Goal: Task Accomplishment & Management: Manage account settings

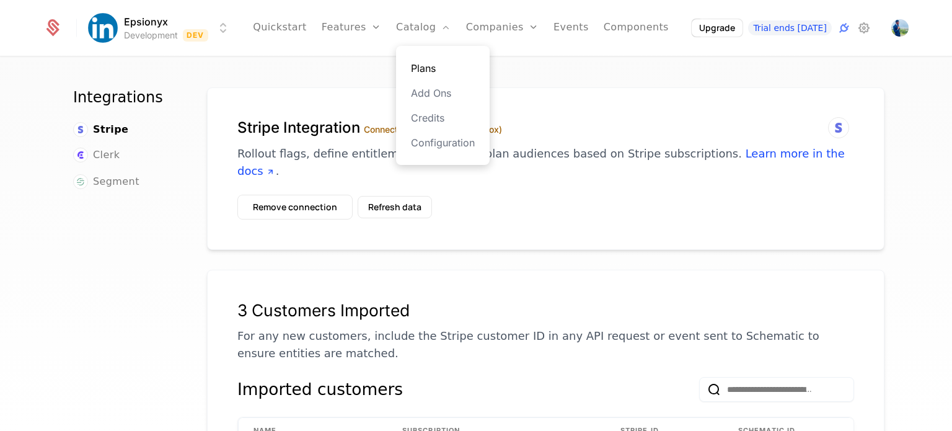
click at [439, 71] on link "Plans" at bounding box center [443, 68] width 64 height 15
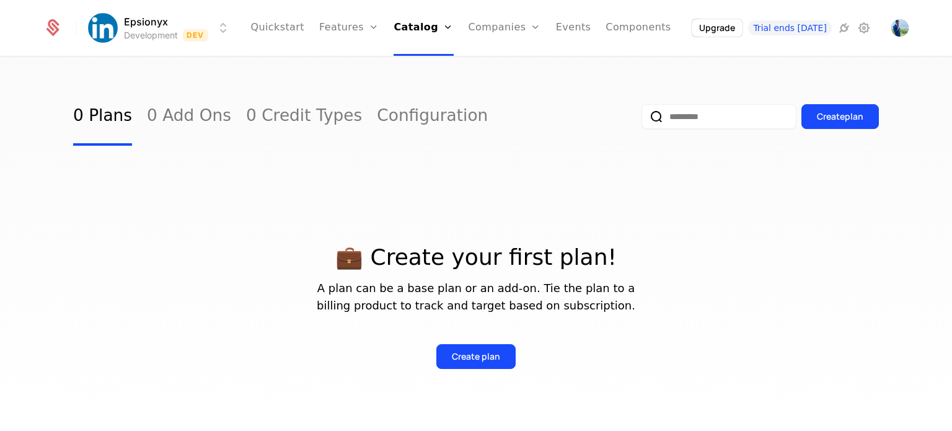
click at [55, 29] on icon at bounding box center [52, 27] width 17 height 17
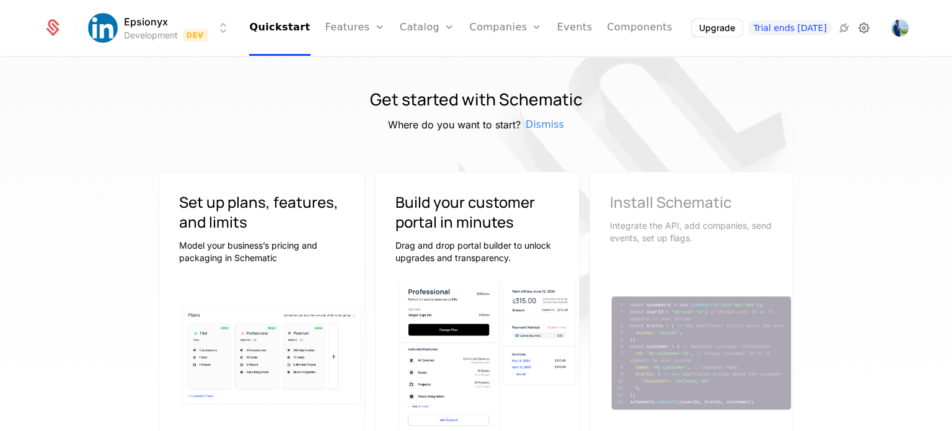
click at [862, 27] on icon at bounding box center [864, 27] width 15 height 15
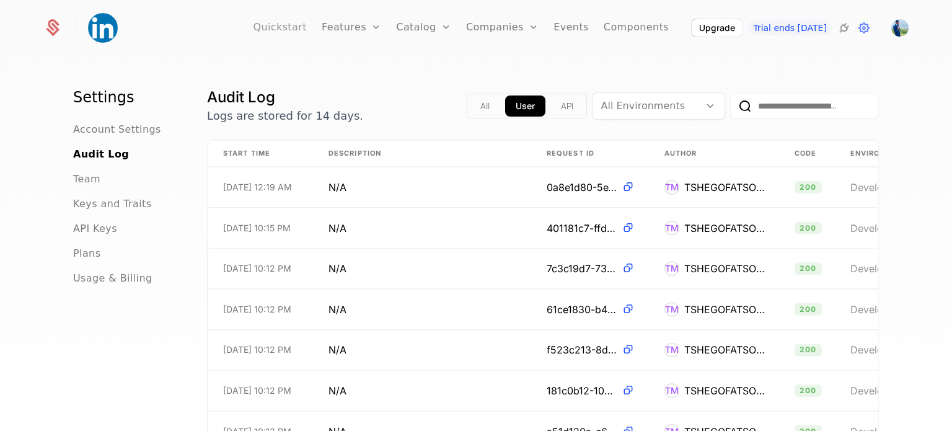
click at [290, 22] on link "Quickstart" at bounding box center [280, 28] width 54 height 56
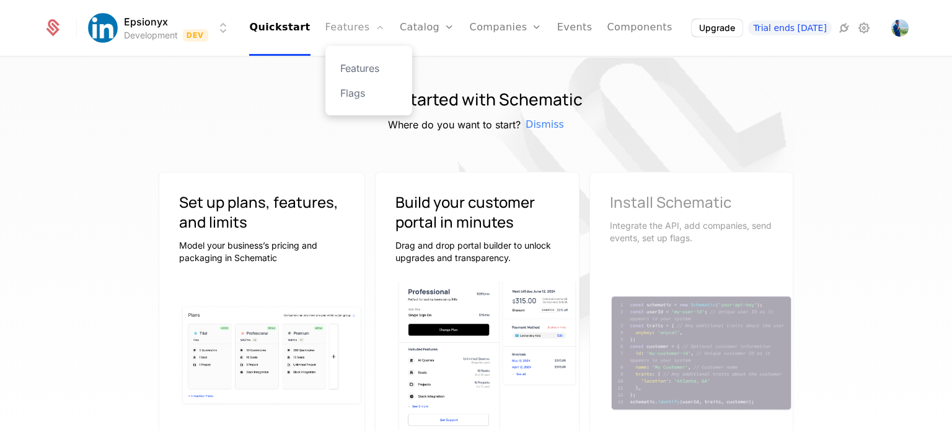
click at [367, 35] on link "Features" at bounding box center [355, 28] width 60 height 56
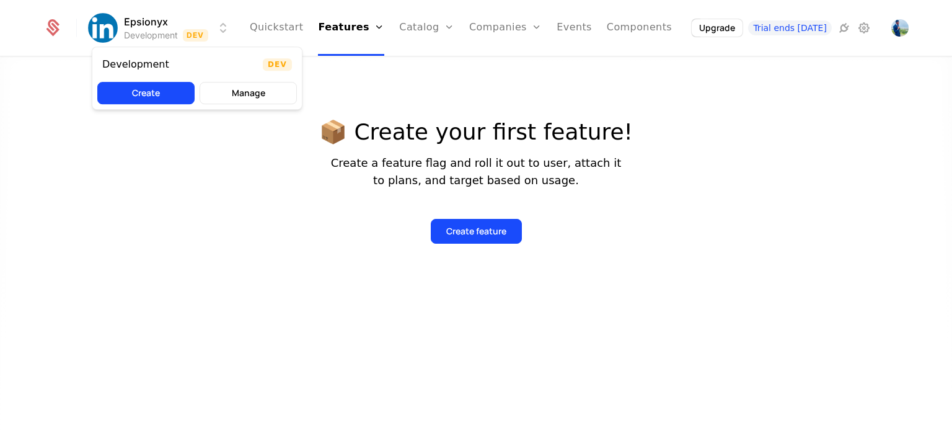
click at [178, 32] on html "Epsionyx Development Dev Quickstart Features Features Flags Catalog Plans Add O…" at bounding box center [476, 215] width 952 height 431
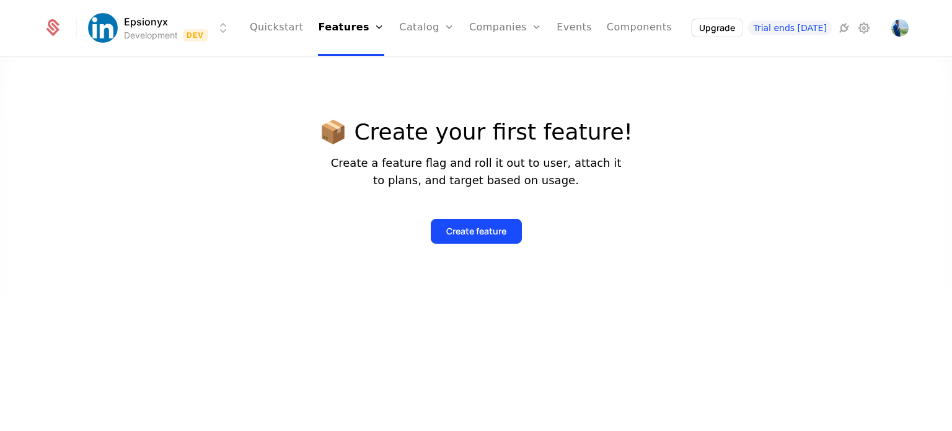
click at [165, 32] on html "Epsionyx Development Dev Quickstart Features Features Flags Catalog Plans Add O…" at bounding box center [476, 215] width 952 height 431
click at [289, 25] on link "Quickstart" at bounding box center [277, 28] width 54 height 56
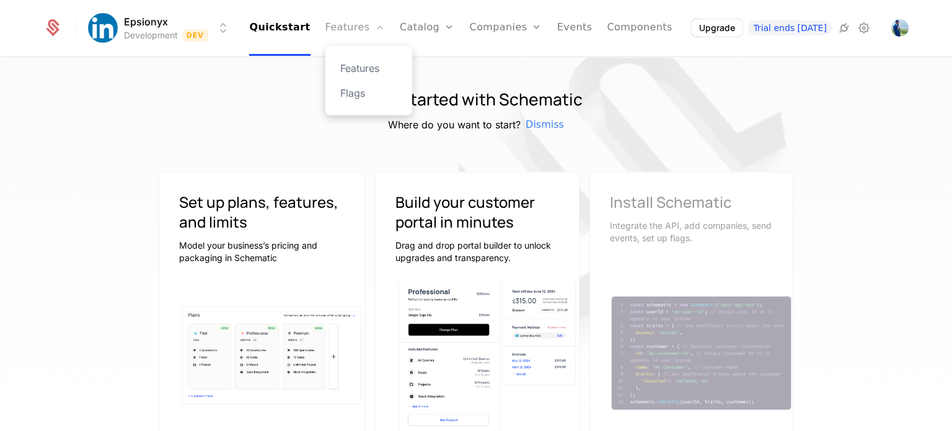
click at [361, 25] on link "Features" at bounding box center [355, 28] width 60 height 56
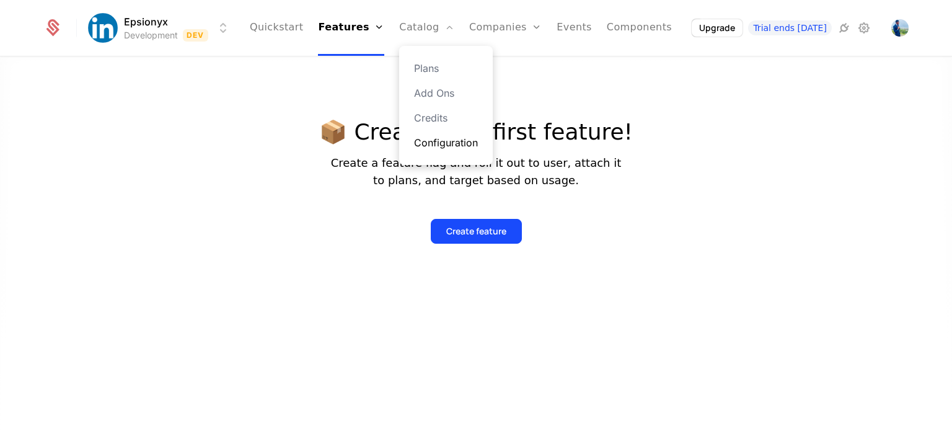
click at [436, 138] on link "Configuration" at bounding box center [446, 142] width 64 height 15
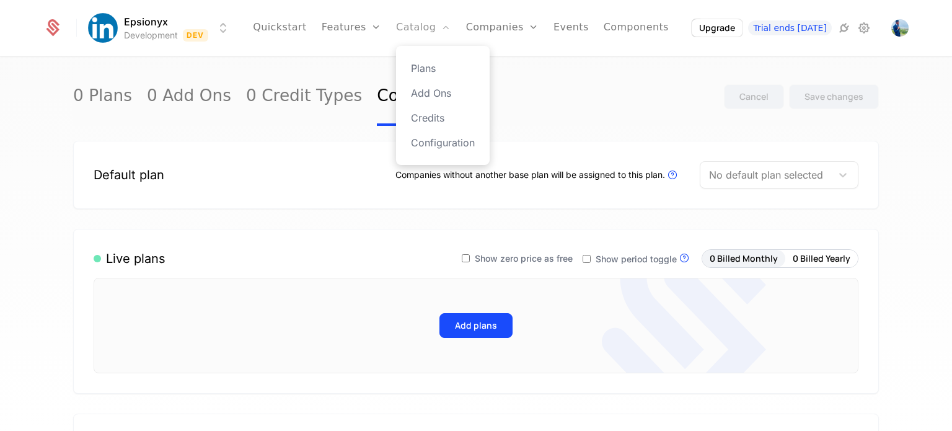
click at [441, 27] on link "Catalog" at bounding box center [423, 28] width 55 height 56
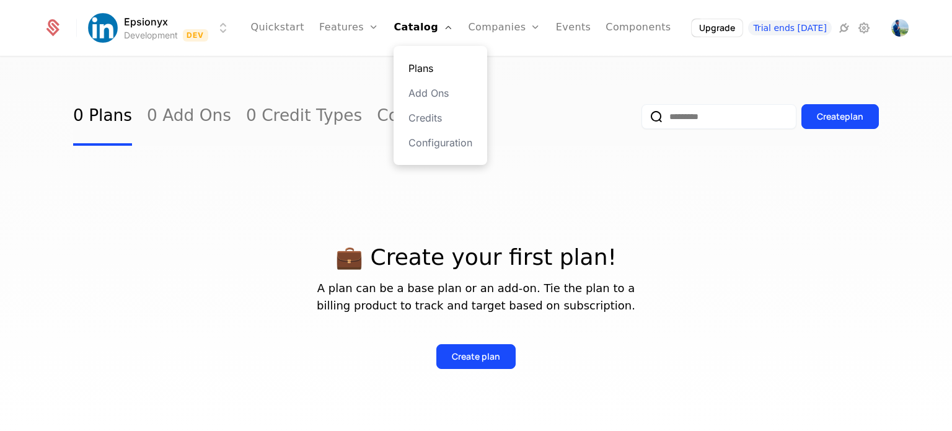
click at [433, 69] on link "Plans" at bounding box center [440, 68] width 64 height 15
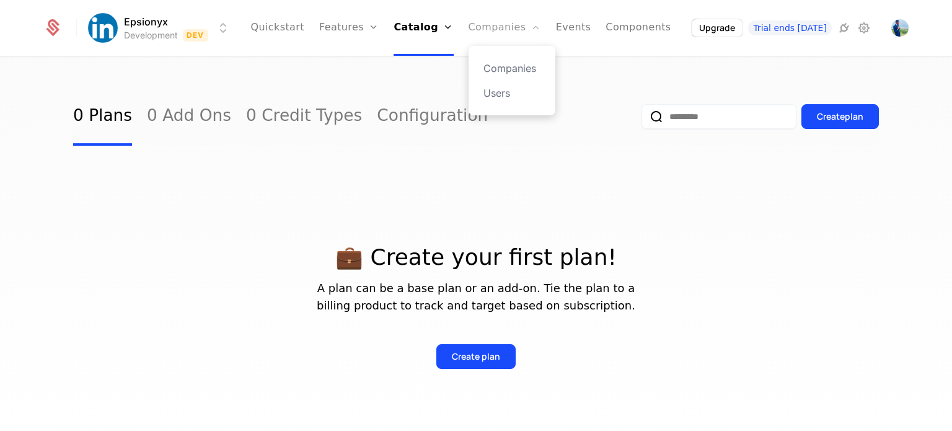
click at [493, 29] on link "Companies" at bounding box center [505, 28] width 73 height 56
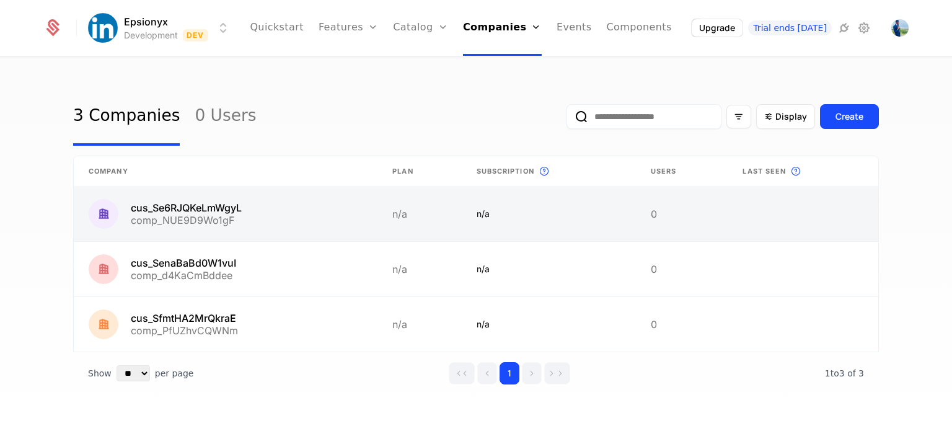
scroll to position [5, 0]
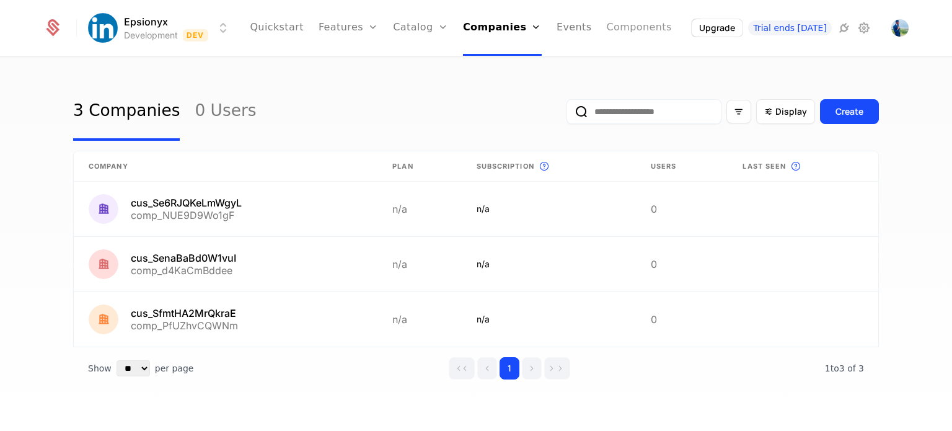
click at [632, 30] on link "Components" at bounding box center [638, 28] width 65 height 56
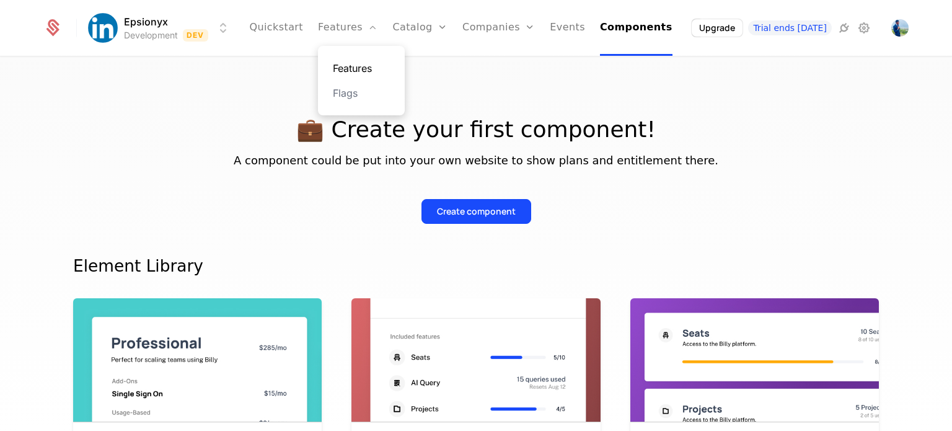
click at [361, 63] on link "Features" at bounding box center [361, 68] width 57 height 15
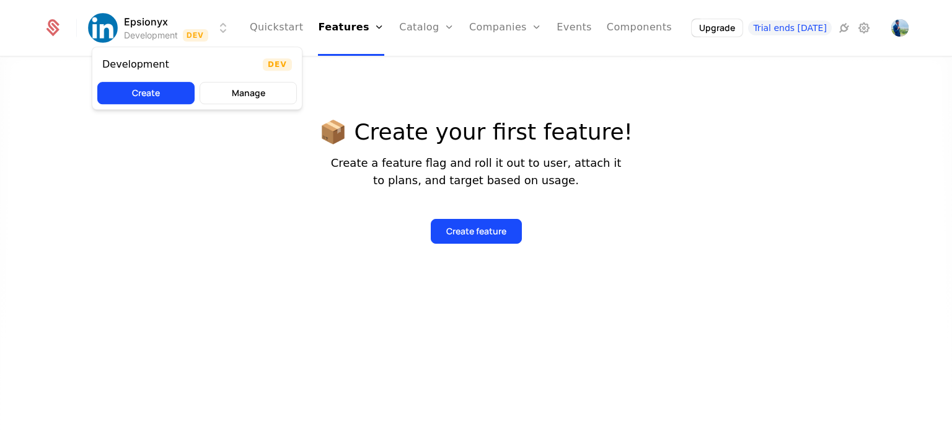
click at [139, 17] on html "Epsionyx Development Dev Quickstart Features Features Flags Catalog Plans Add O…" at bounding box center [476, 215] width 952 height 431
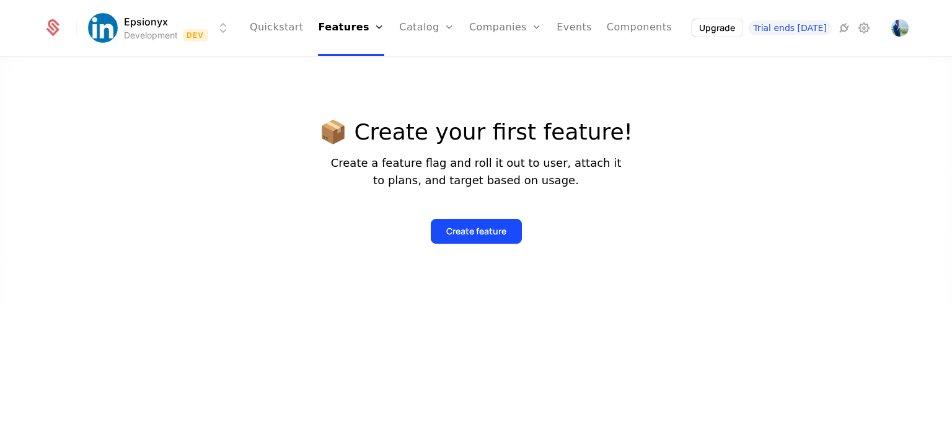
click at [99, 27] on html "Epsionyx Development Dev Quickstart Features Features Flags Catalog Plans Add O…" at bounding box center [476, 215] width 952 height 431
click at [52, 25] on icon at bounding box center [52, 30] width 13 height 14
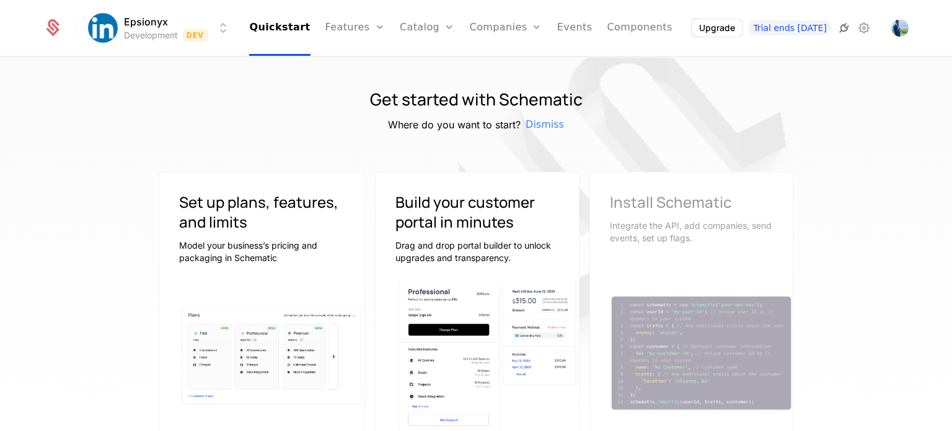
click at [842, 29] on icon at bounding box center [844, 27] width 15 height 15
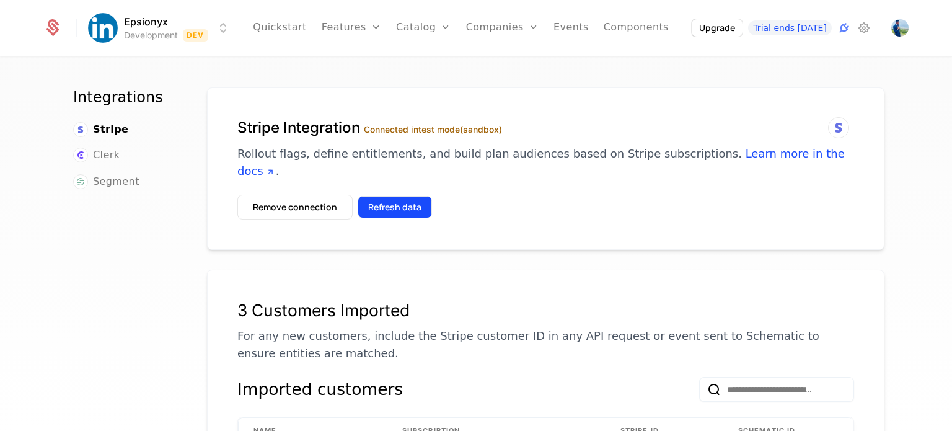
click at [377, 196] on button "Refresh data" at bounding box center [395, 207] width 74 height 22
click at [392, 196] on button "Refresh data" at bounding box center [395, 207] width 74 height 22
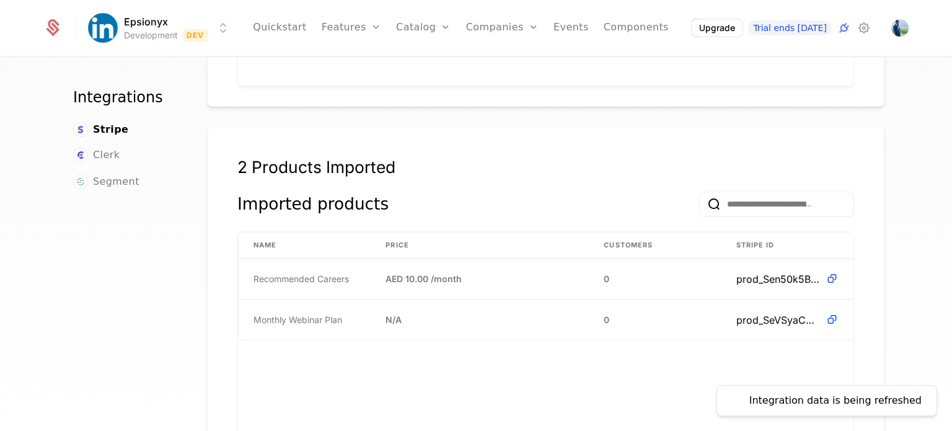
scroll to position [702, 0]
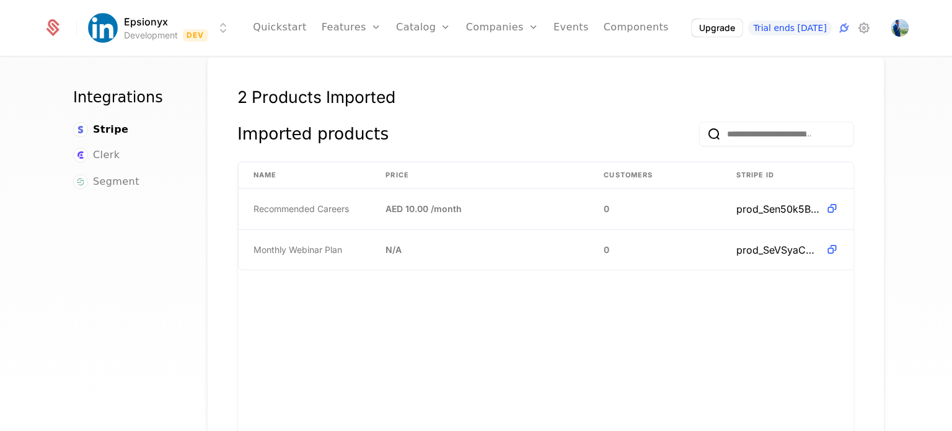
scroll to position [775, 0]
click at [531, 228] on td "N/A" at bounding box center [480, 248] width 218 height 40
click at [629, 230] on td "0" at bounding box center [655, 248] width 132 height 40
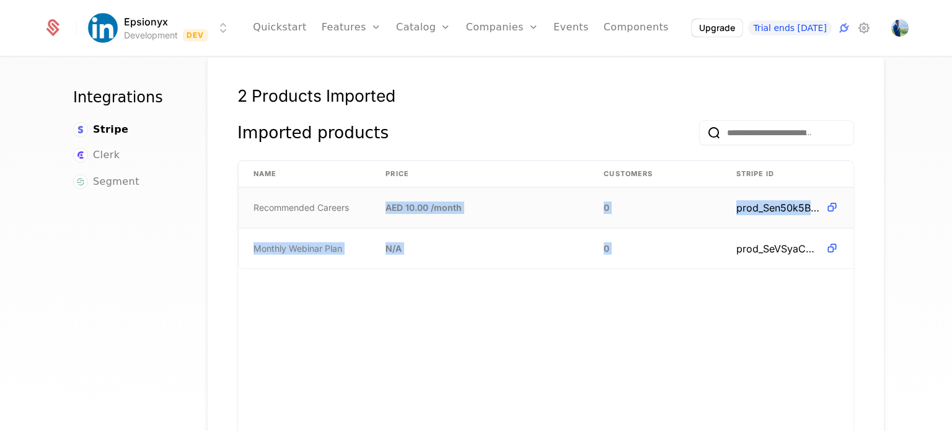
drag, startPoint x: 629, startPoint y: 230, endPoint x: 553, endPoint y: 190, distance: 85.9
click at [553, 190] on tbody "Recommended Careers AED 10.00 / month 0 prod_Sen50k5B6Kpuqq Monthly Webinar Pla…" at bounding box center [546, 228] width 615 height 81
click at [553, 190] on td "AED 10.00 / month" at bounding box center [480, 208] width 218 height 40
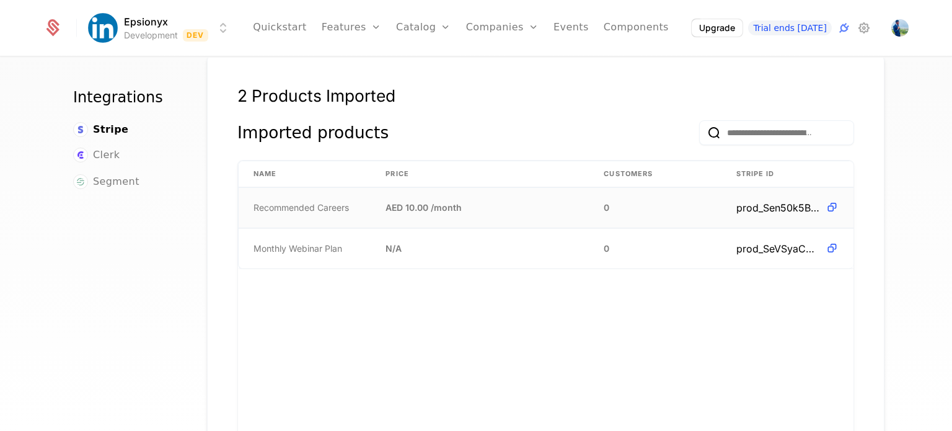
click at [553, 190] on td "AED 10.00 / month" at bounding box center [480, 208] width 218 height 40
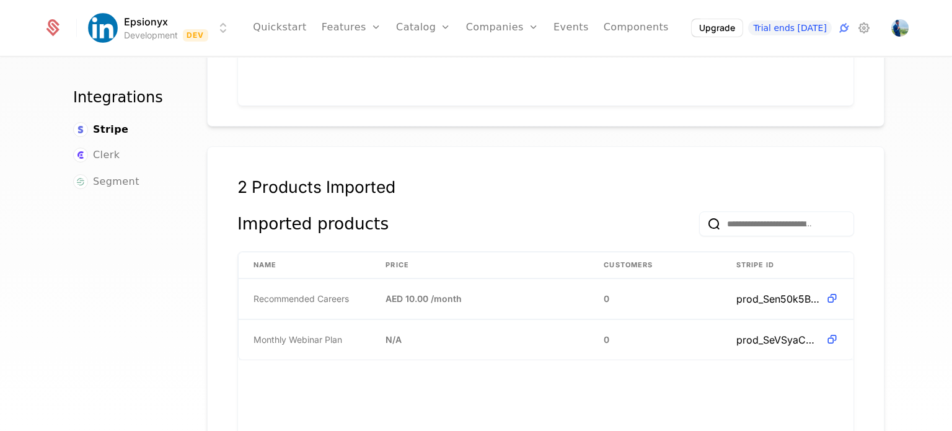
click at [426, 211] on div "Imported products" at bounding box center [545, 231] width 617 height 40
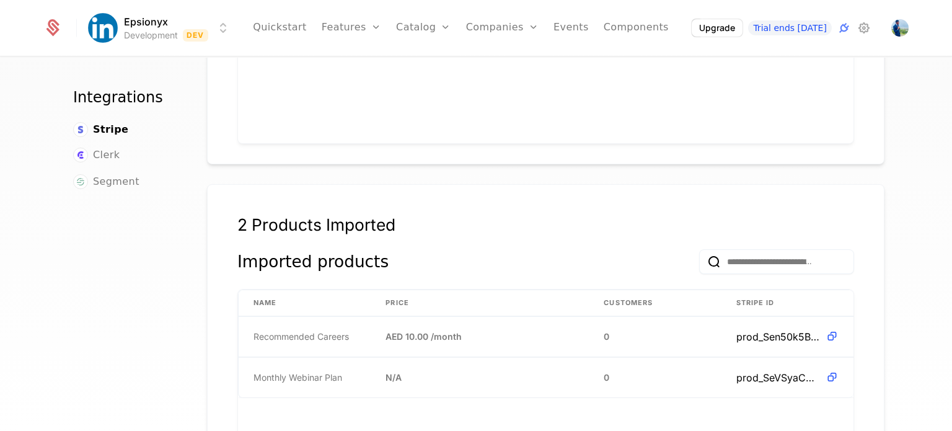
scroll to position [0, 0]
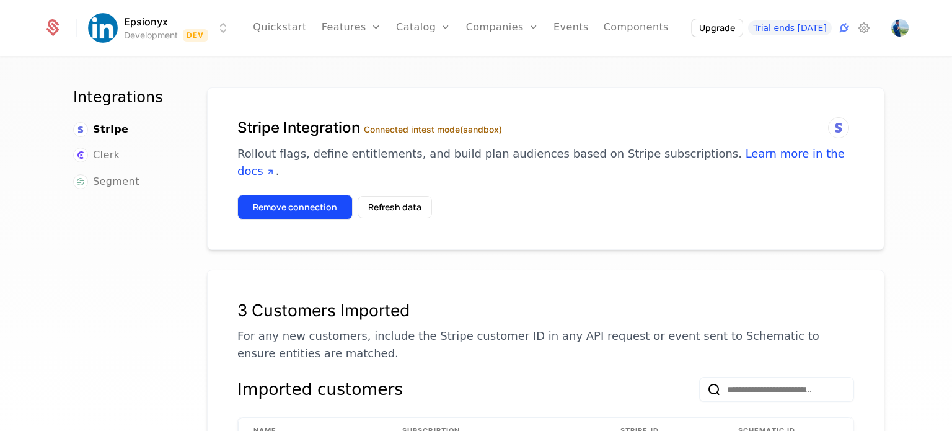
click at [298, 195] on button "Remove connection" at bounding box center [294, 207] width 115 height 25
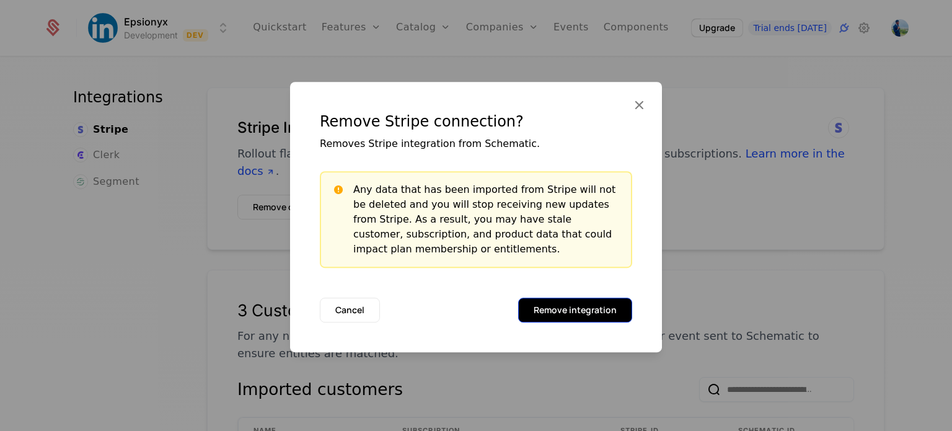
click at [559, 308] on button "Remove integration" at bounding box center [575, 310] width 114 height 25
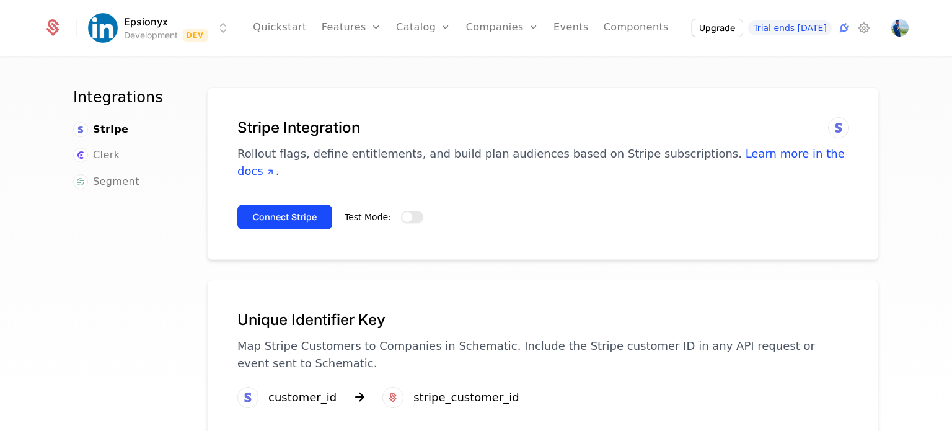
click at [402, 212] on span "button" at bounding box center [407, 217] width 10 height 10
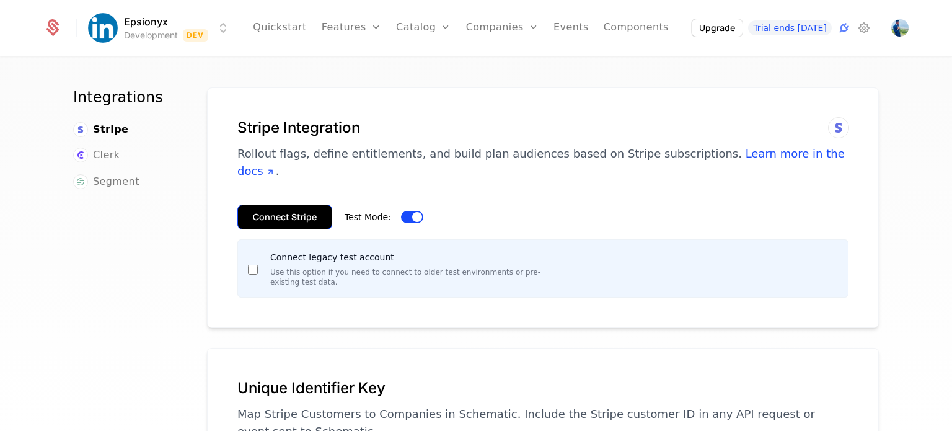
click at [262, 205] on button "Connect Stripe" at bounding box center [284, 217] width 95 height 25
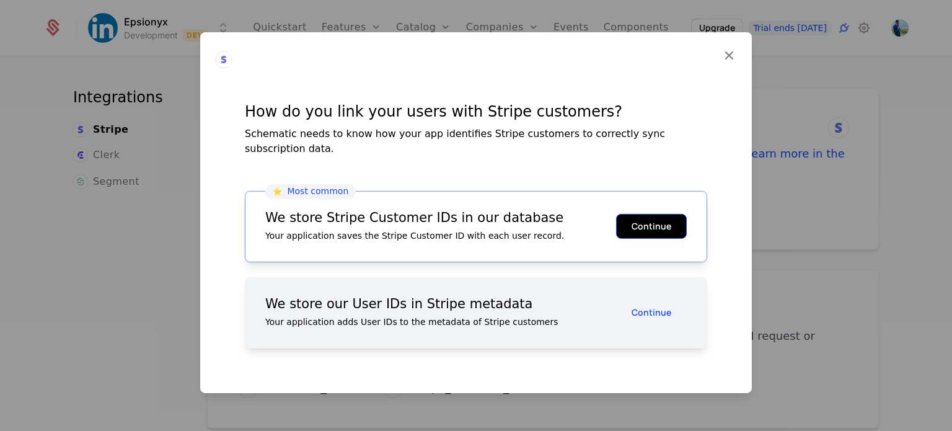
click at [641, 220] on button "Continue" at bounding box center [651, 226] width 71 height 25
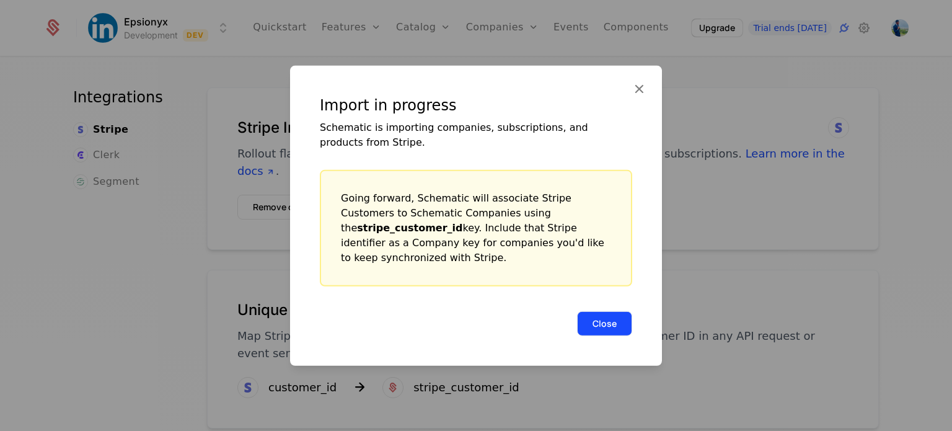
click at [600, 314] on button "Close" at bounding box center [604, 323] width 55 height 25
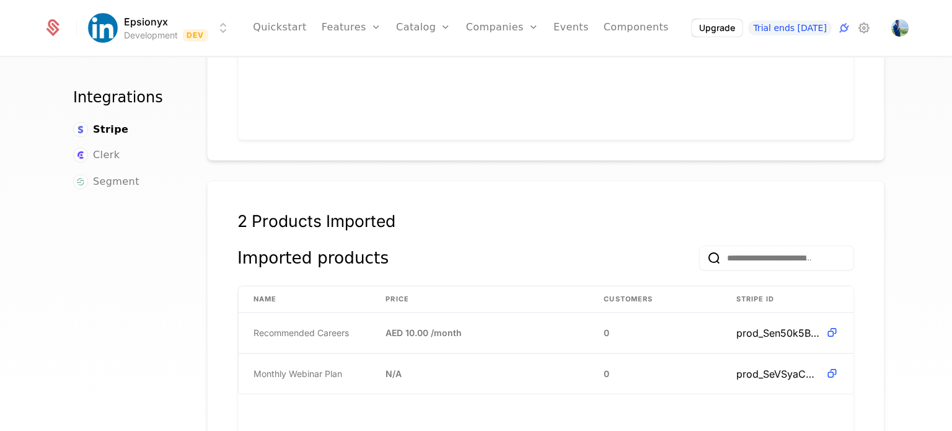
scroll to position [648, 0]
click at [723, 247] on input "email" at bounding box center [776, 259] width 155 height 25
click at [469, 212] on div "2 Products Imported" at bounding box center [545, 222] width 617 height 20
click at [381, 288] on th "Price" at bounding box center [480, 301] width 218 height 26
click at [95, 159] on span "Clerk" at bounding box center [106, 155] width 27 height 15
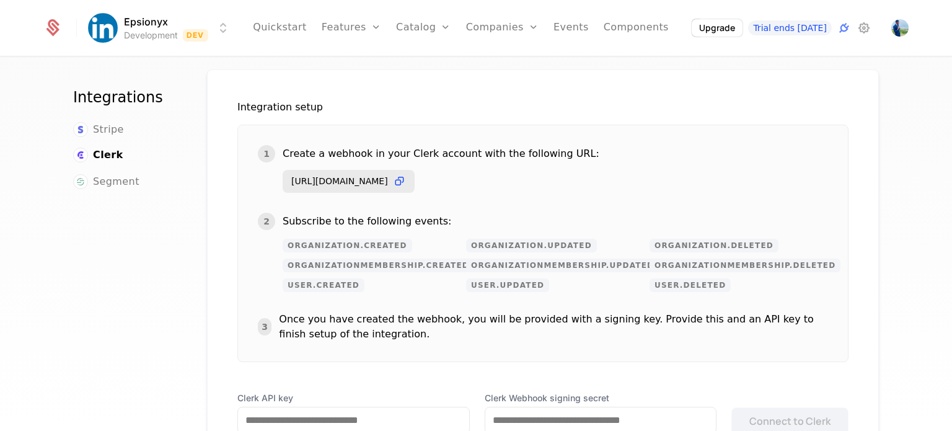
scroll to position [143, 0]
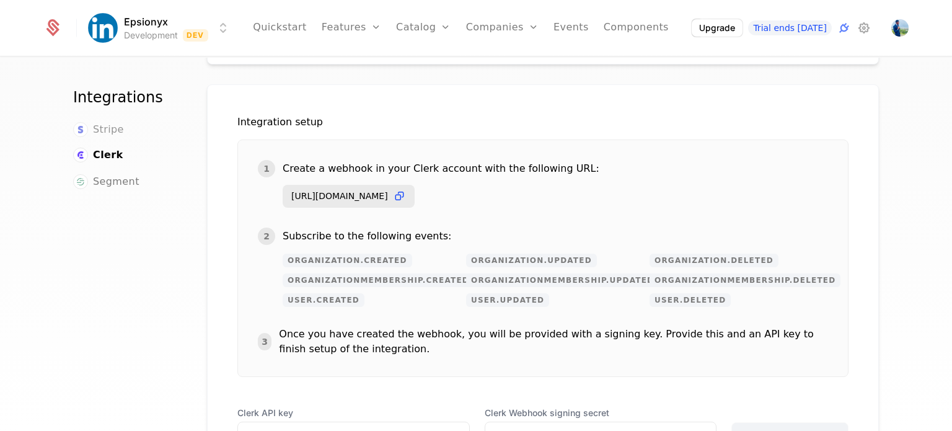
click at [94, 126] on span "Stripe" at bounding box center [108, 129] width 31 height 15
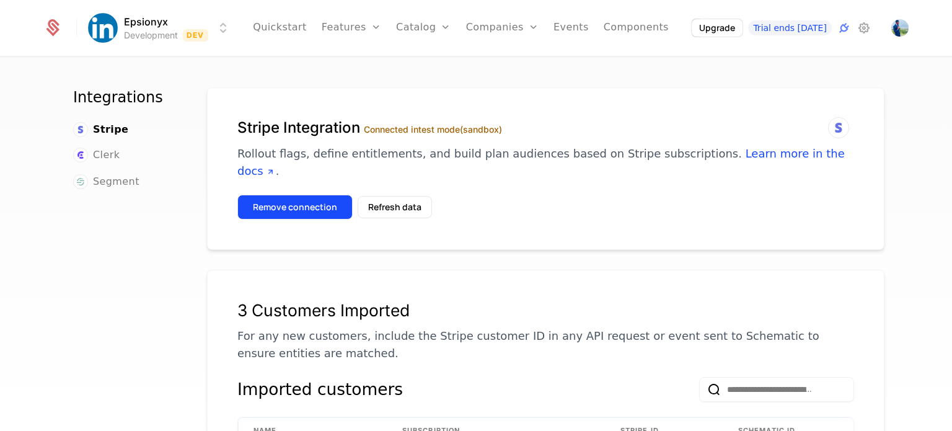
click at [305, 195] on button "Remove connection" at bounding box center [294, 207] width 115 height 25
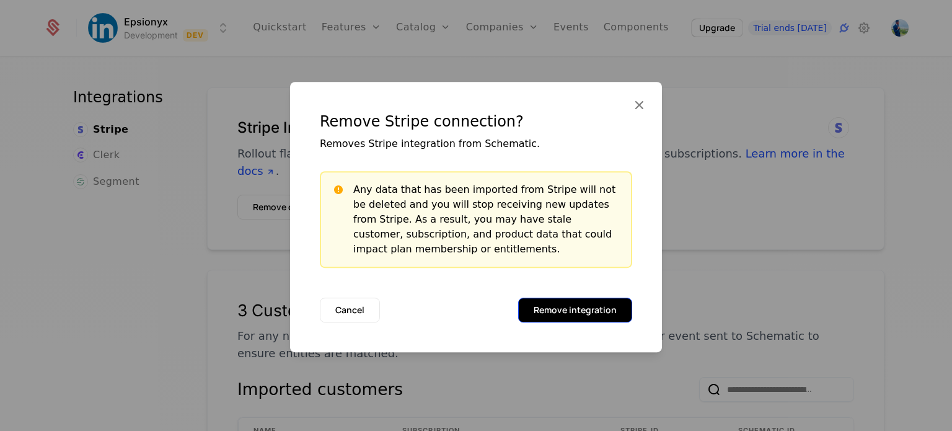
click at [583, 306] on button "Remove integration" at bounding box center [575, 310] width 114 height 25
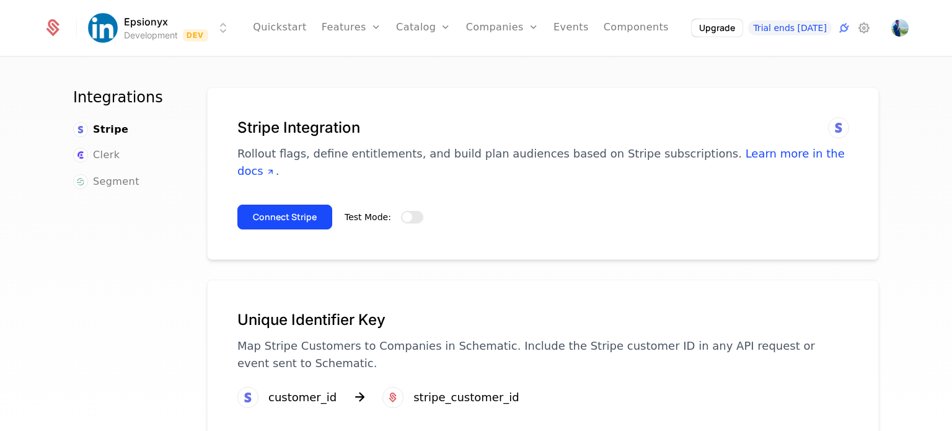
click at [405, 211] on button "Test Mode:" at bounding box center [412, 217] width 22 height 12
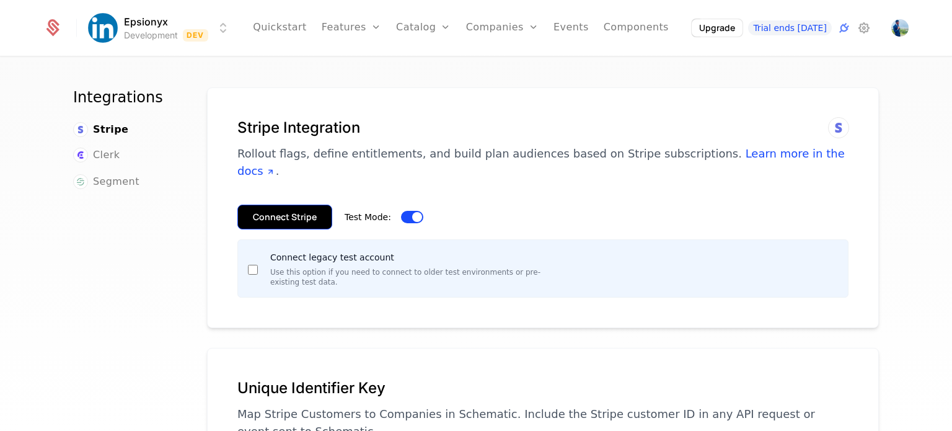
click at [295, 205] on button "Connect Stripe" at bounding box center [284, 217] width 95 height 25
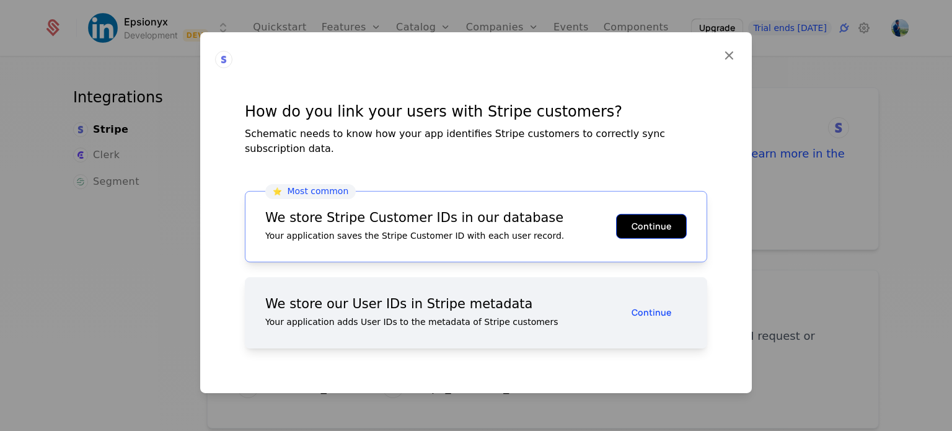
click at [645, 217] on button "Continue" at bounding box center [651, 226] width 71 height 25
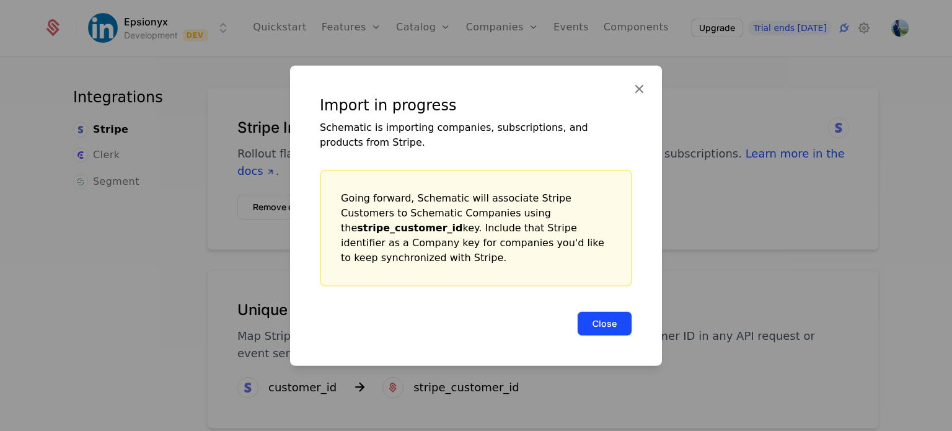
click at [611, 315] on button "Close" at bounding box center [604, 323] width 55 height 25
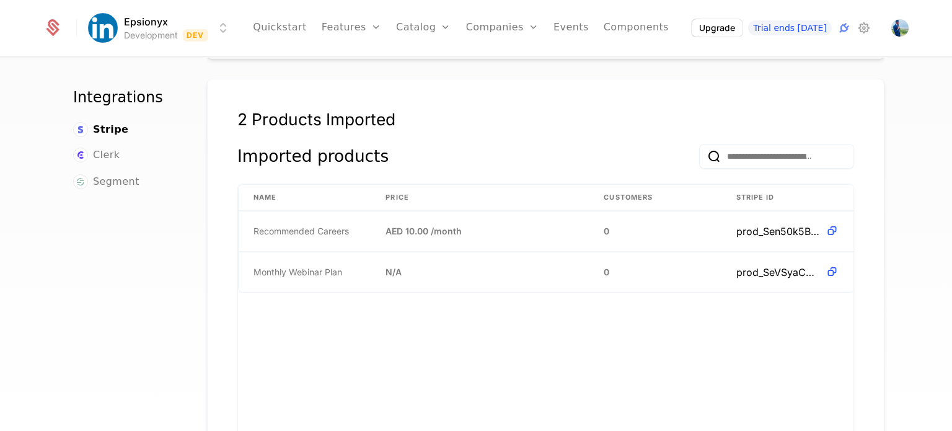
scroll to position [751, 0]
click at [751, 224] on span "prod_Sen50k5B6Kpuqq" at bounding box center [778, 231] width 84 height 15
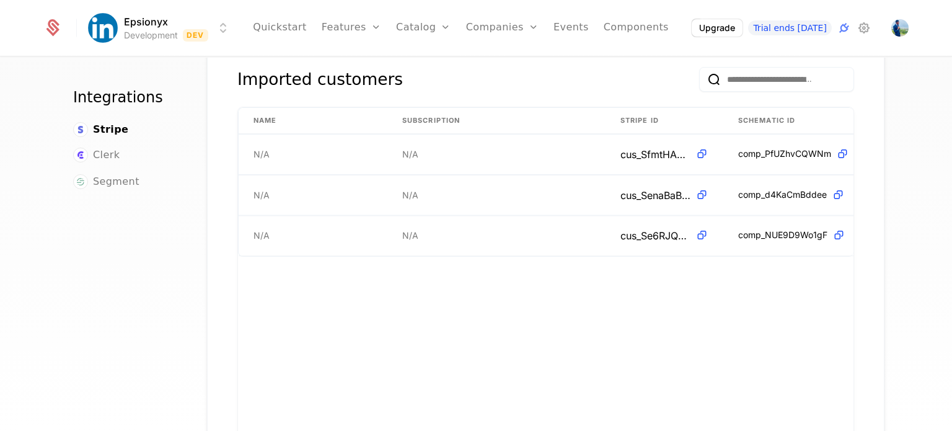
scroll to position [310, 0]
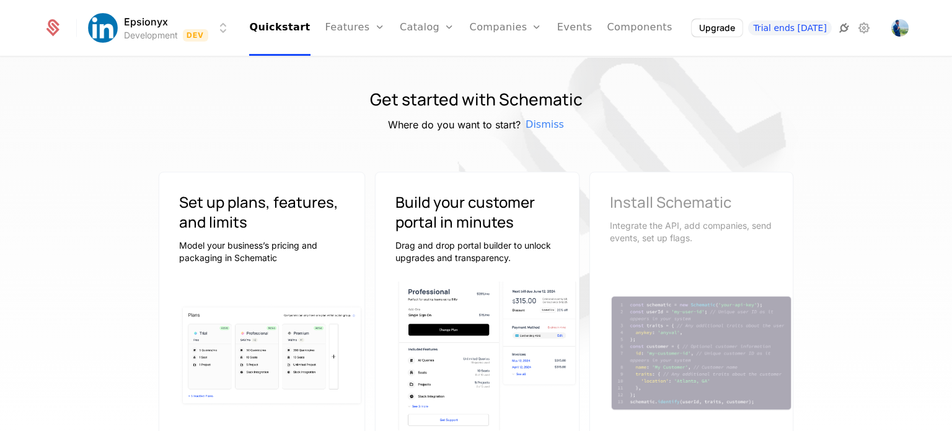
click at [840, 29] on icon at bounding box center [844, 27] width 15 height 15
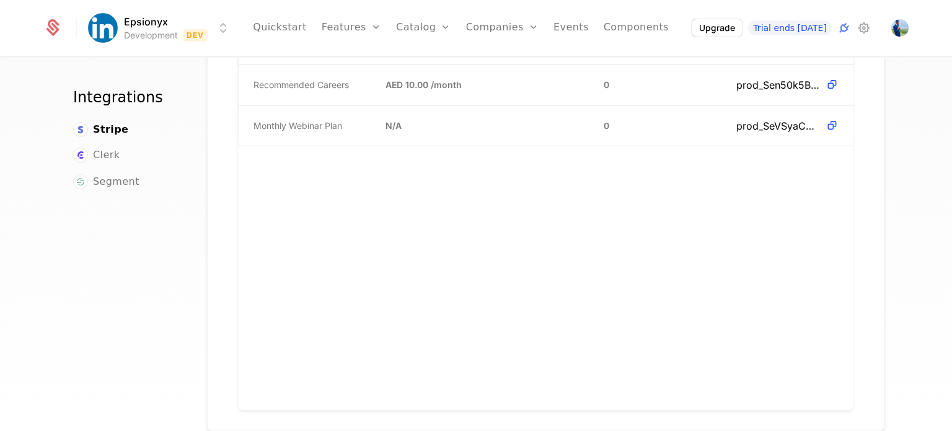
scroll to position [1078, 0]
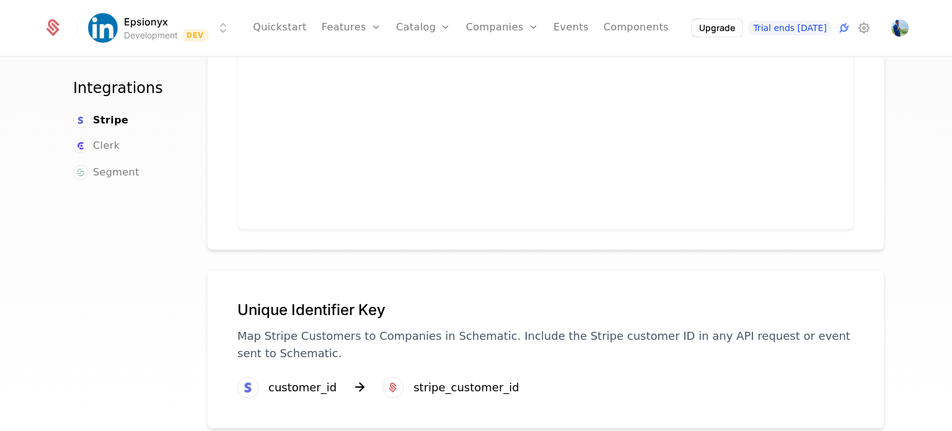
click at [320, 379] on div "customer_id" at bounding box center [302, 387] width 68 height 17
click at [386, 380] on icon at bounding box center [393, 387] width 15 height 15
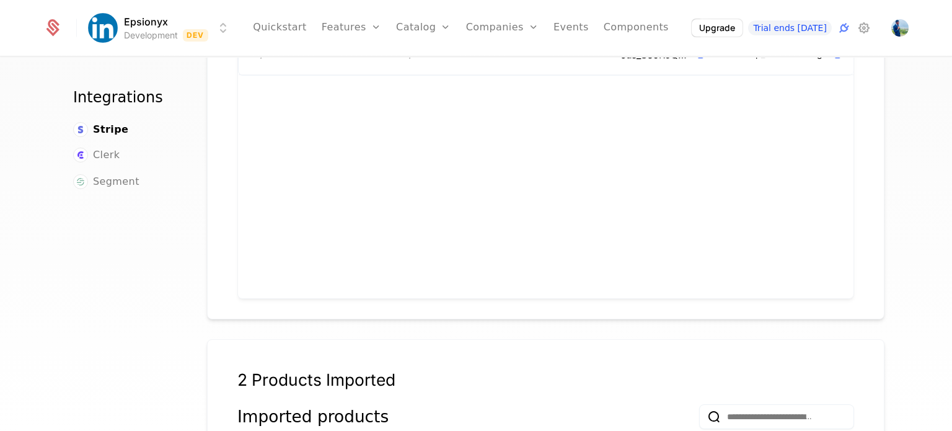
scroll to position [0, 0]
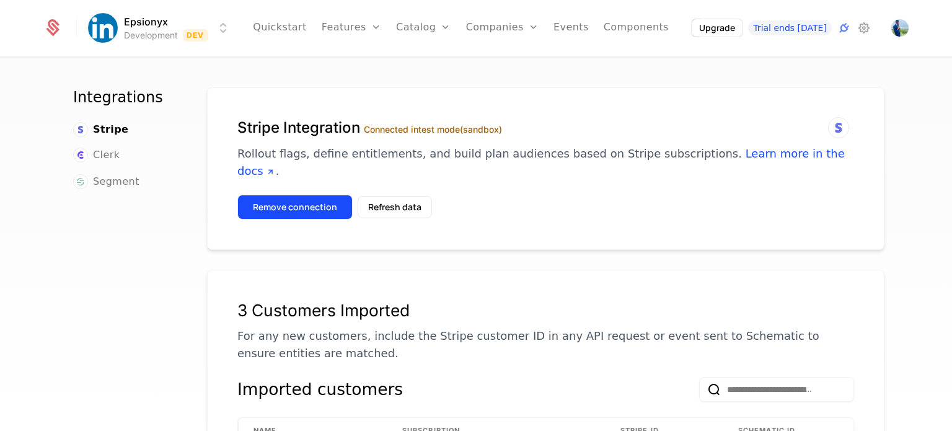
click at [307, 195] on button "Remove connection" at bounding box center [294, 207] width 115 height 25
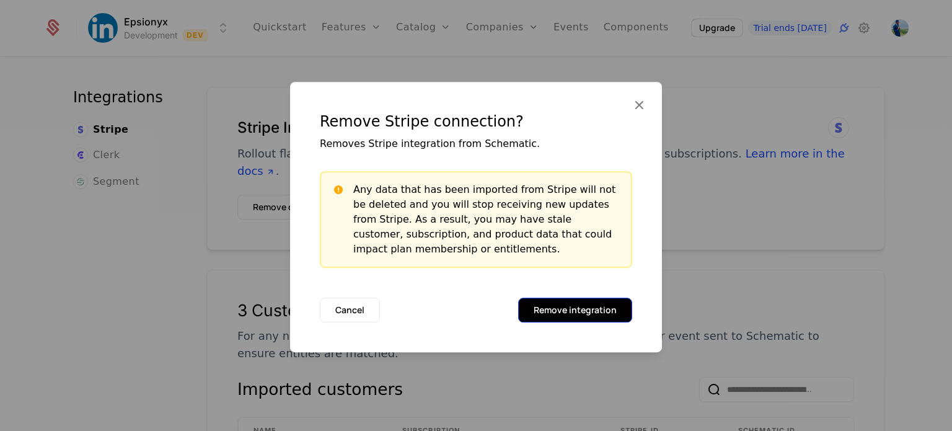
click at [576, 302] on button "Remove integration" at bounding box center [575, 310] width 114 height 25
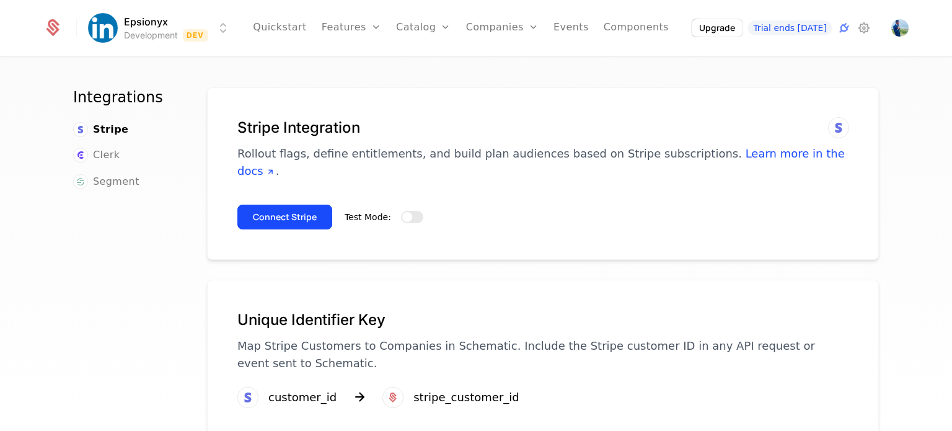
scroll to position [29, 0]
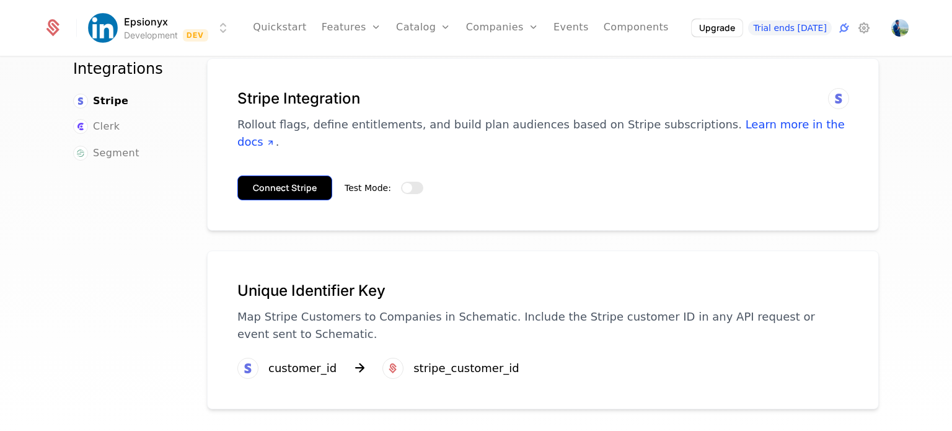
click at [288, 175] on button "Connect Stripe" at bounding box center [284, 187] width 95 height 25
click at [402, 183] on span "button" at bounding box center [407, 188] width 10 height 10
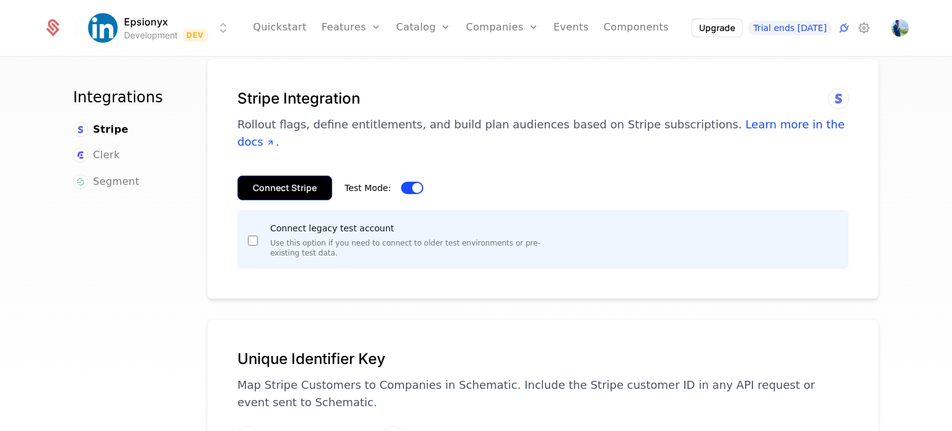
click at [278, 175] on button "Connect Stripe" at bounding box center [284, 187] width 95 height 25
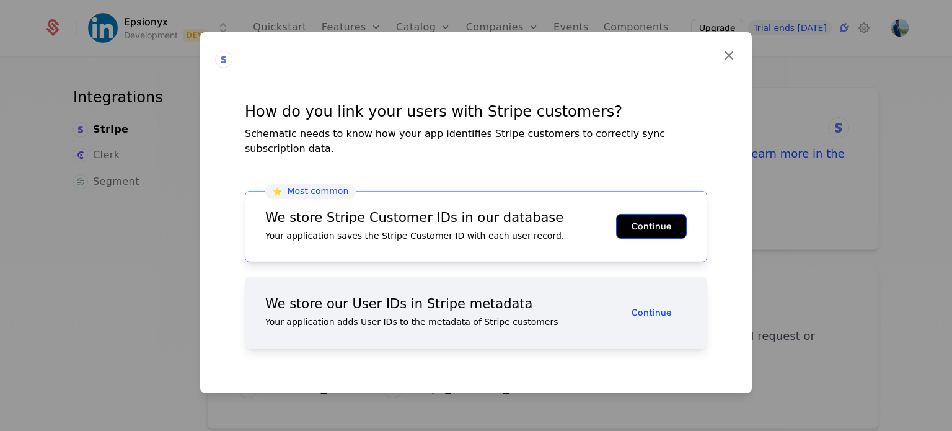
click at [628, 220] on button "Continue" at bounding box center [651, 226] width 71 height 25
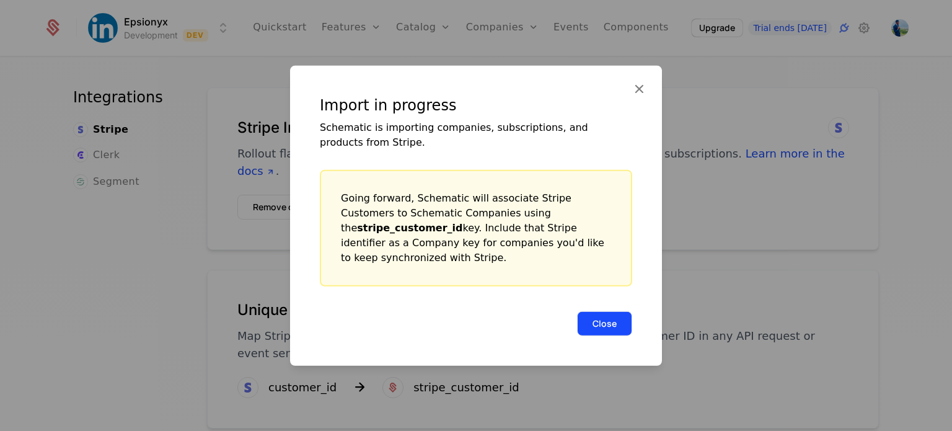
click at [608, 312] on button "Close" at bounding box center [604, 323] width 55 height 25
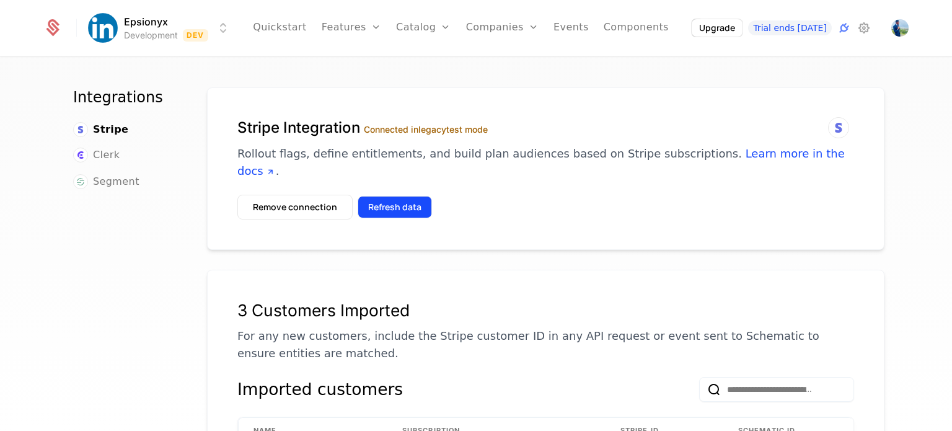
click at [395, 196] on button "Refresh data" at bounding box center [395, 207] width 74 height 22
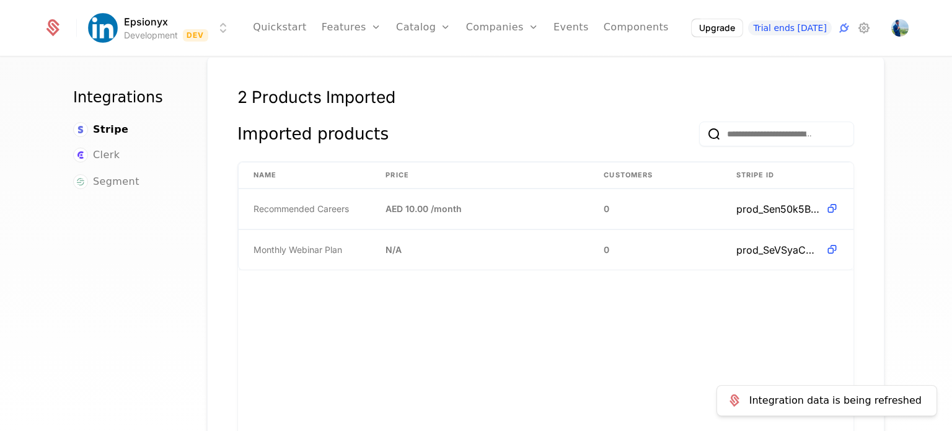
scroll to position [778, 0]
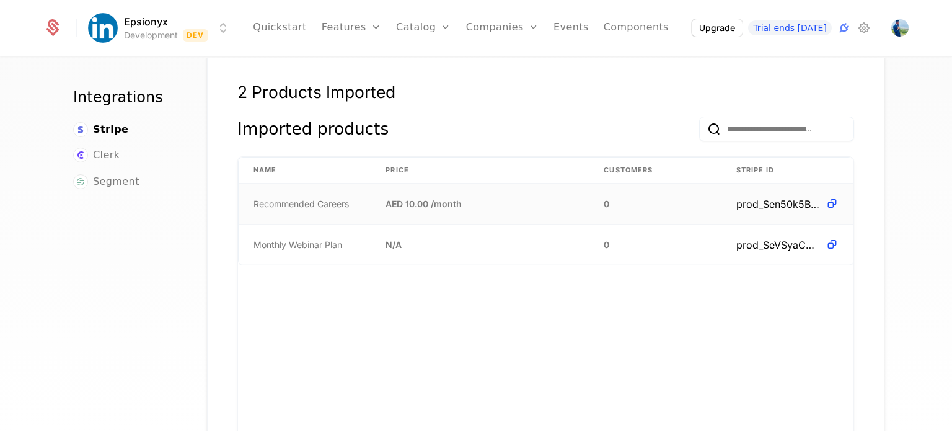
click at [508, 194] on td "AED 10.00 / month" at bounding box center [480, 204] width 218 height 40
click at [612, 157] on th "Customers" at bounding box center [655, 170] width 132 height 26
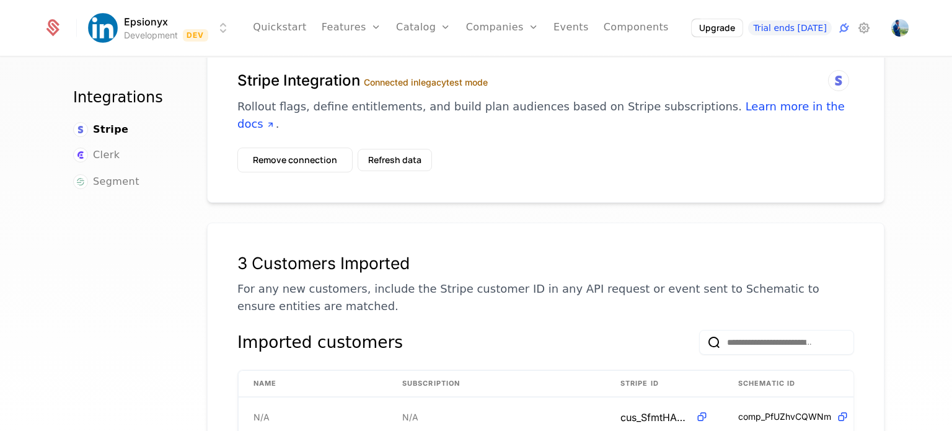
scroll to position [0, 0]
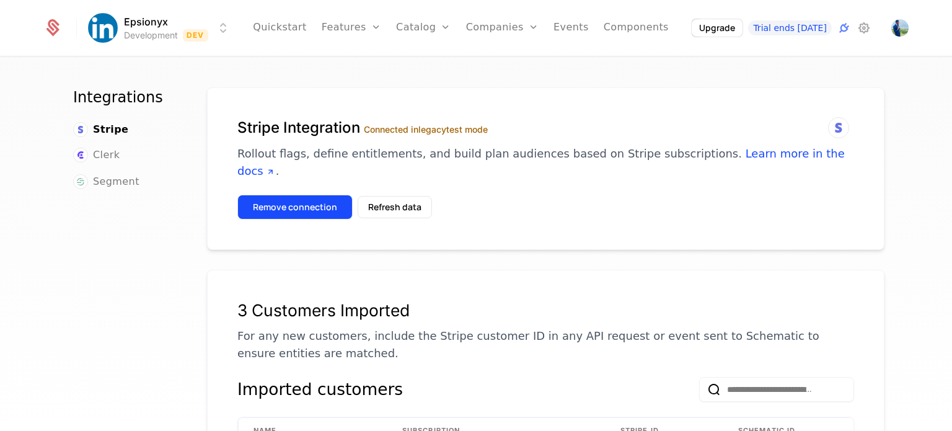
click at [300, 195] on button "Remove connection" at bounding box center [294, 207] width 115 height 25
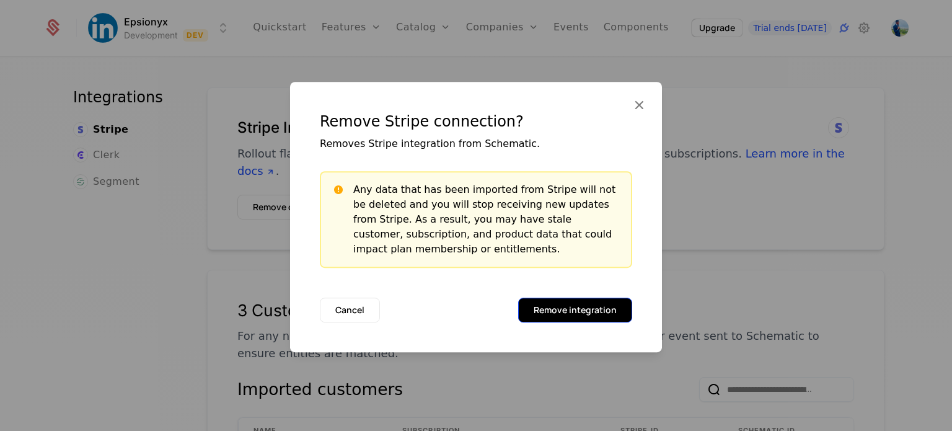
click at [536, 307] on button "Remove integration" at bounding box center [575, 310] width 114 height 25
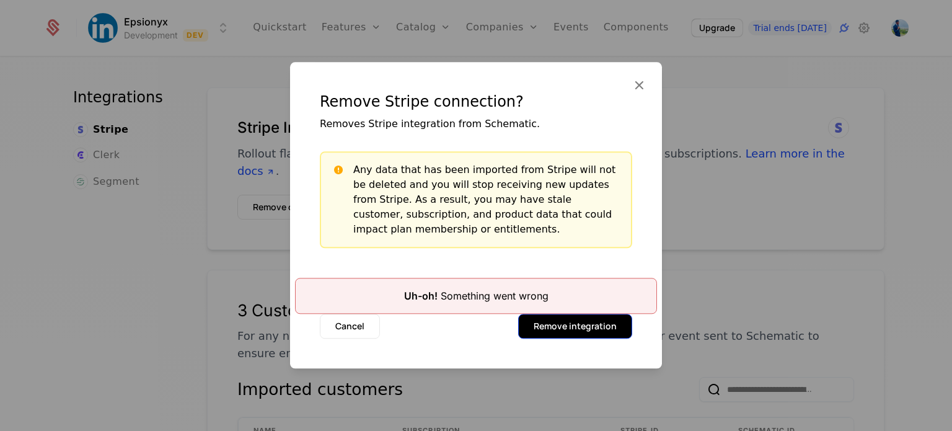
click at [544, 322] on button "Remove integration" at bounding box center [575, 326] width 114 height 25
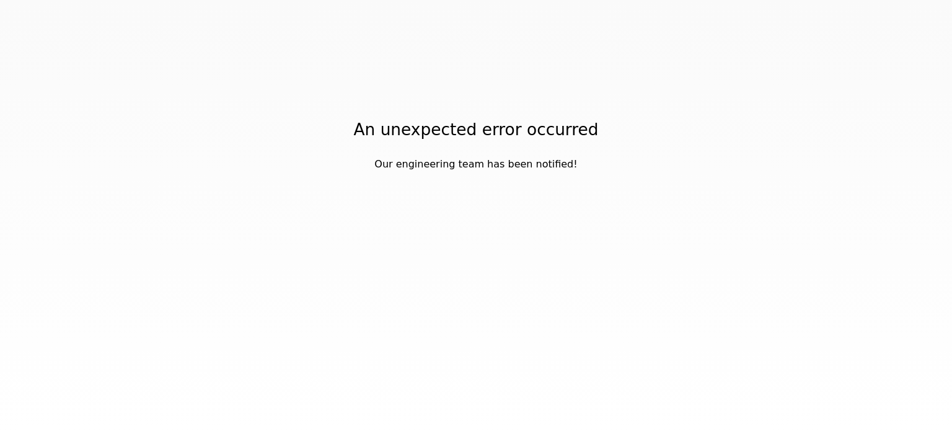
click at [359, 322] on div "An unexpected error occurred Our engineering team has been notified!" at bounding box center [476, 215] width 952 height 431
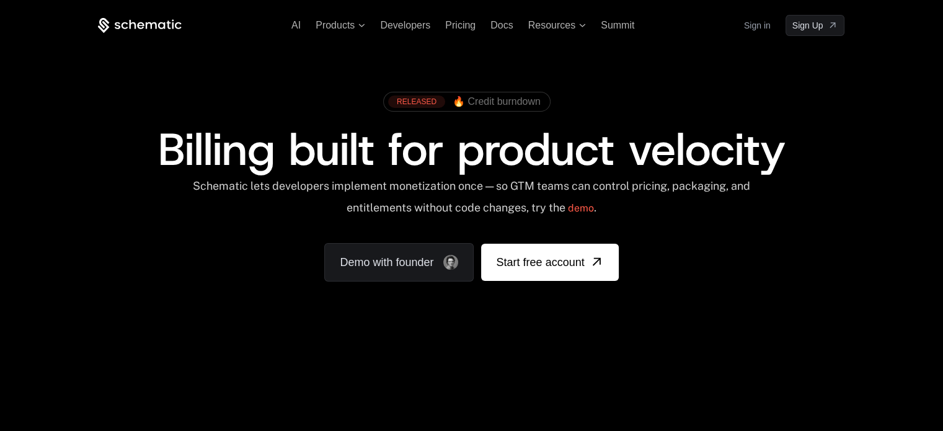
click at [752, 26] on link "Sign in" at bounding box center [757, 25] width 27 height 20
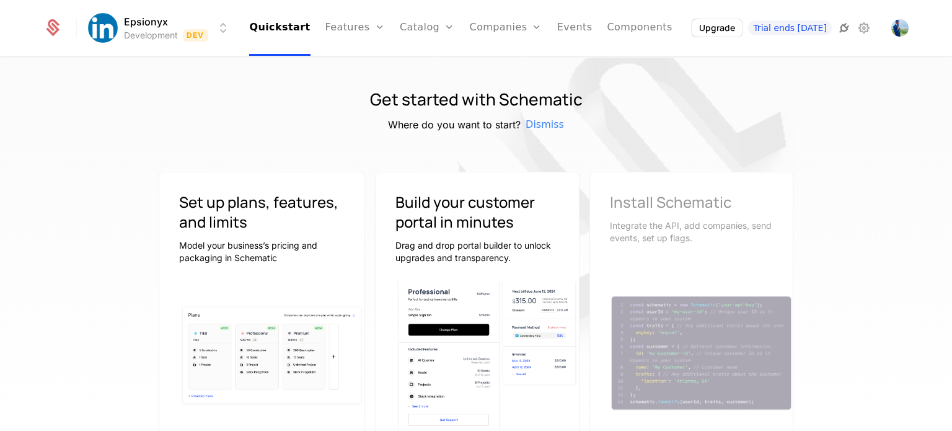
click at [845, 27] on icon at bounding box center [844, 27] width 15 height 15
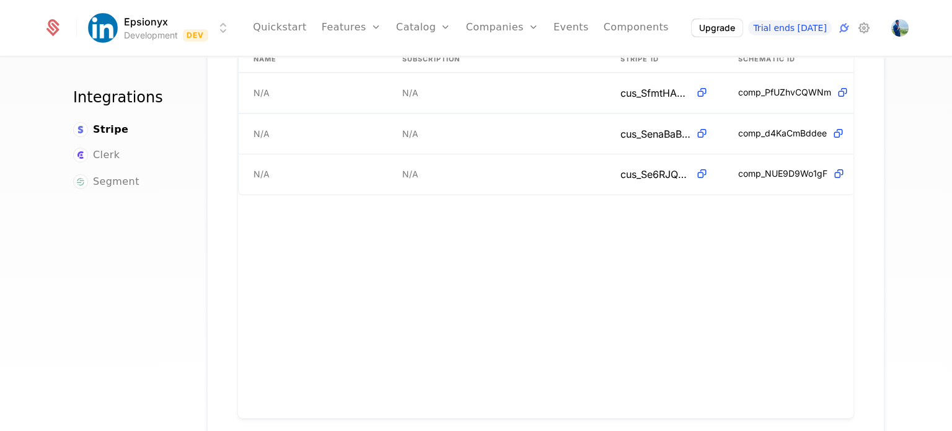
scroll to position [299, 0]
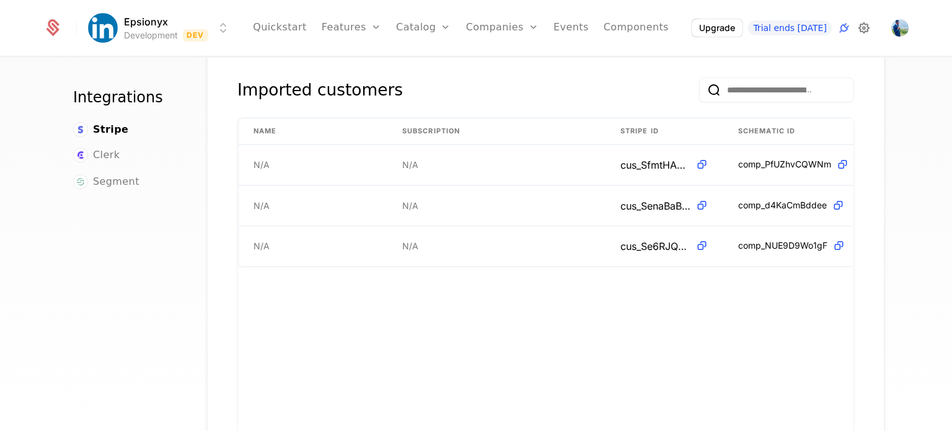
click at [863, 27] on icon at bounding box center [864, 27] width 15 height 15
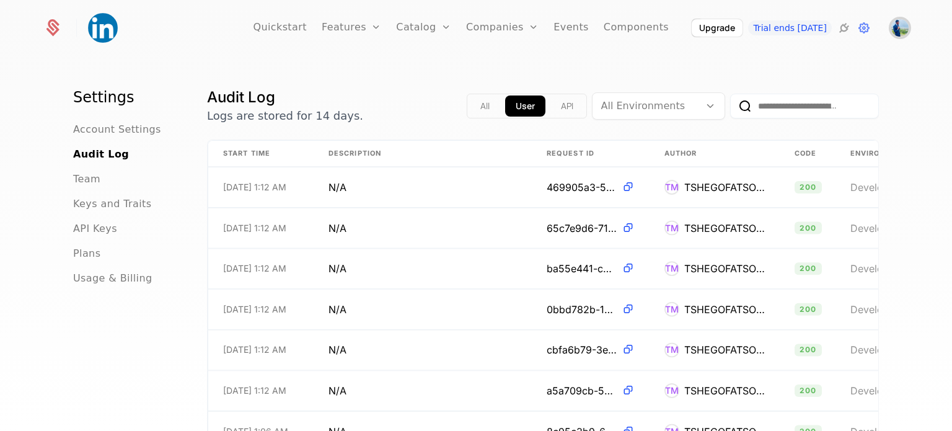
click at [898, 23] on img "Open user button" at bounding box center [899, 27] width 17 height 17
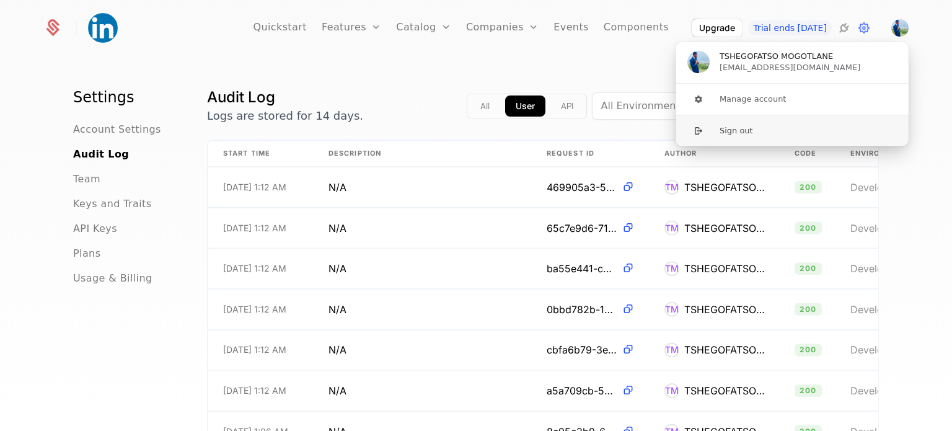
click at [746, 122] on button "Sign out" at bounding box center [792, 131] width 234 height 32
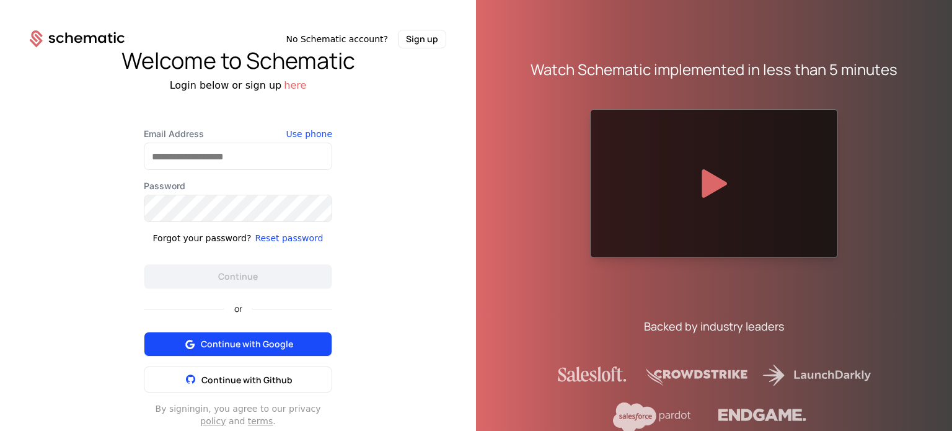
click at [251, 343] on span "Continue with Google" at bounding box center [247, 344] width 92 height 12
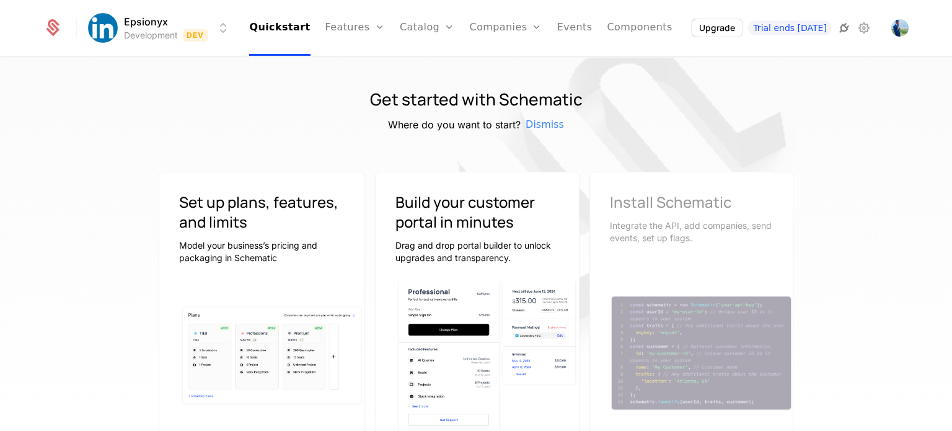
click at [842, 29] on icon at bounding box center [844, 27] width 15 height 15
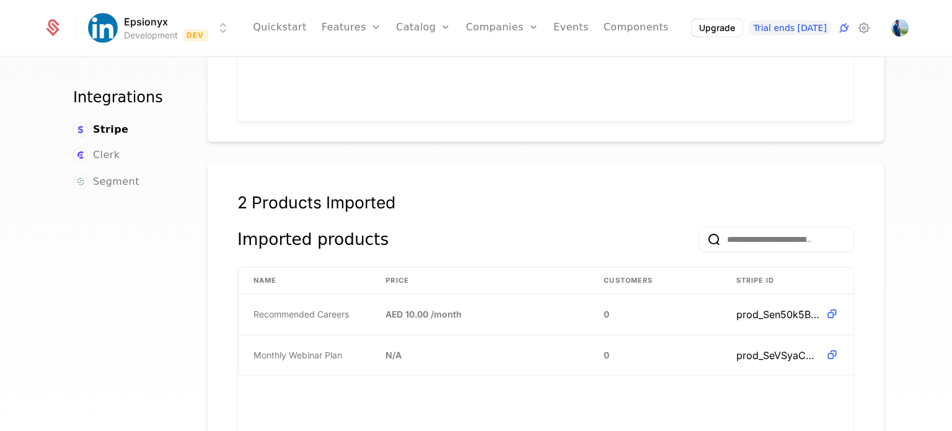
scroll to position [669, 0]
drag, startPoint x: 401, startPoint y: 257, endPoint x: 305, endPoint y: 289, distance: 101.5
click at [305, 289] on table "Name Price Customers Stripe ID Recommended Careers AED 10.00 / month 0 prod_Sen…" at bounding box center [545, 321] width 615 height 108
click at [305, 307] on span "Recommended Careers" at bounding box center [301, 313] width 95 height 12
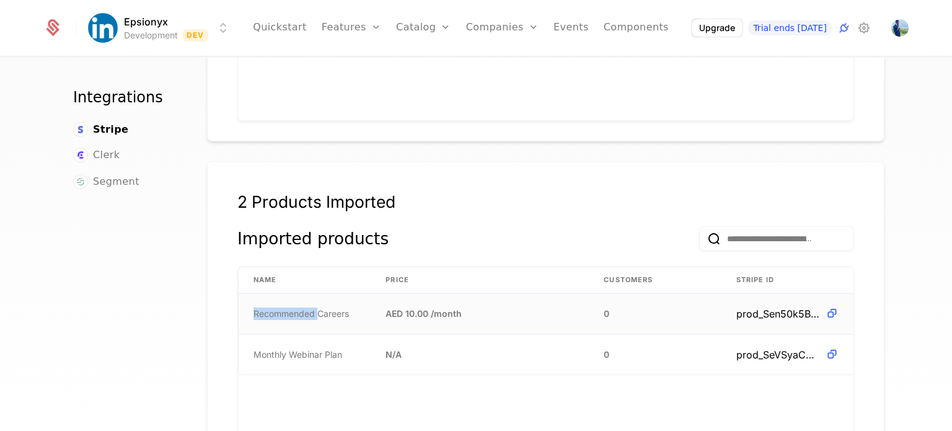
click at [305, 307] on span "Recommended Careers" at bounding box center [301, 313] width 95 height 12
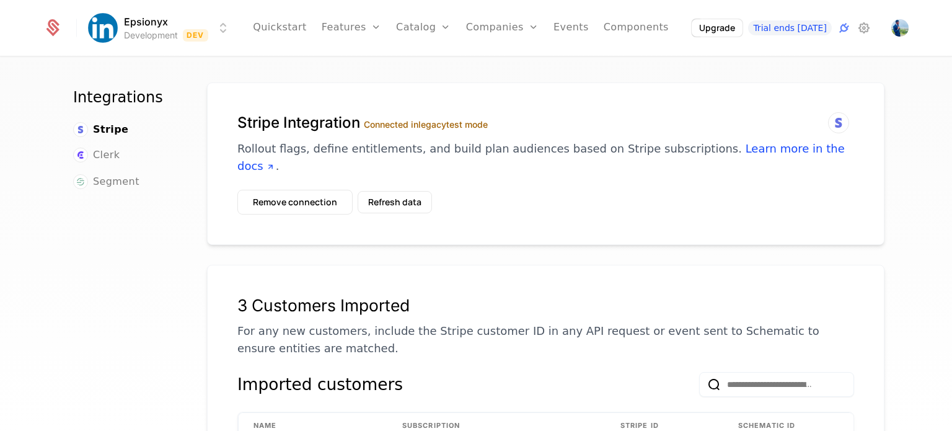
scroll to position [0, 0]
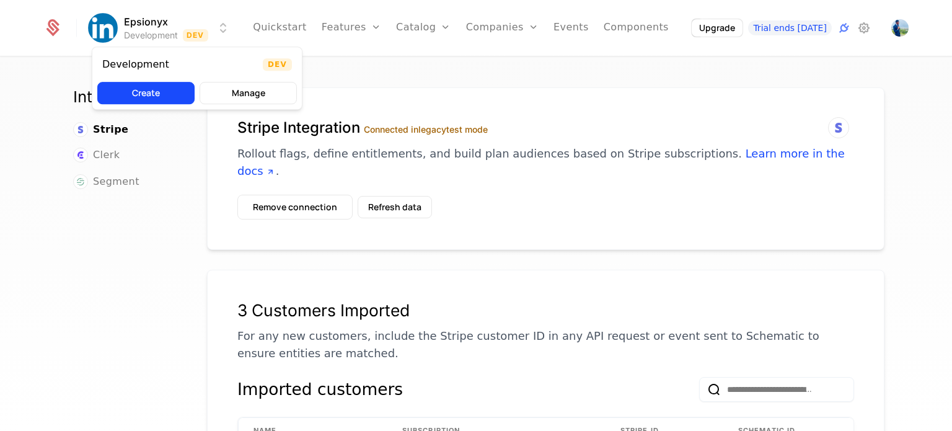
click at [218, 24] on html "Epsionyx Development Dev Quickstart Features Features Flags Catalog Plans Add O…" at bounding box center [476, 215] width 952 height 431
click at [233, 90] on button "Manage" at bounding box center [248, 93] width 97 height 22
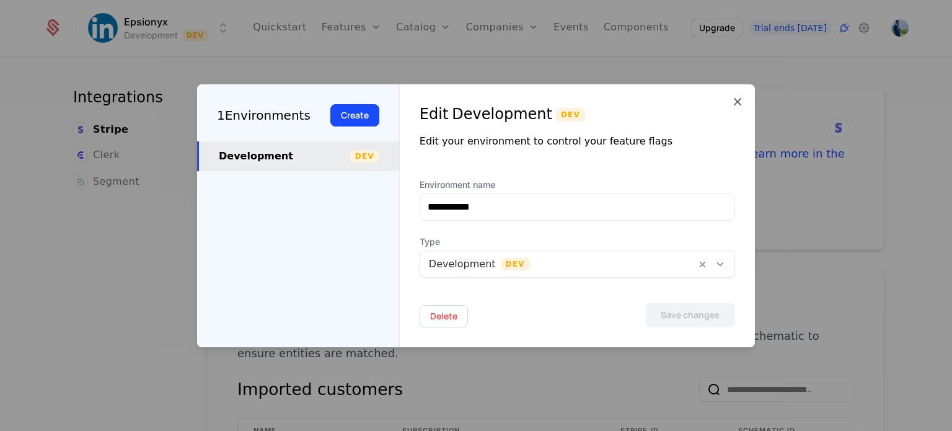
click at [92, 231] on div at bounding box center [476, 215] width 952 height 431
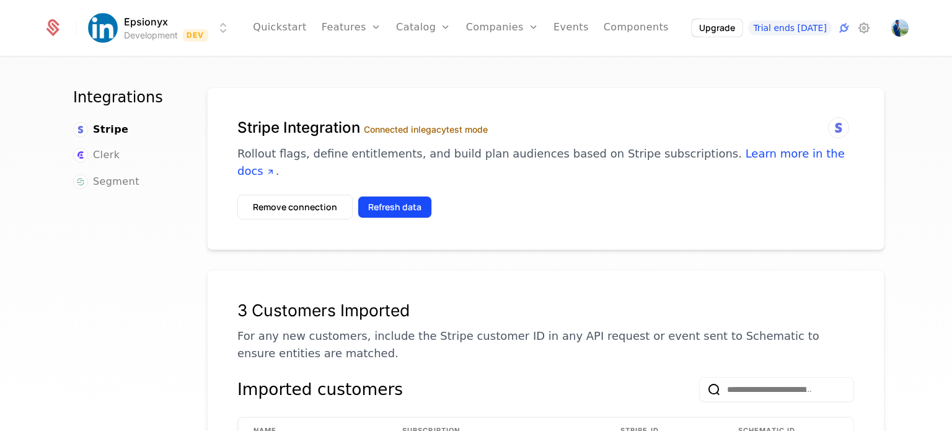
click at [373, 196] on button "Refresh data" at bounding box center [395, 207] width 74 height 22
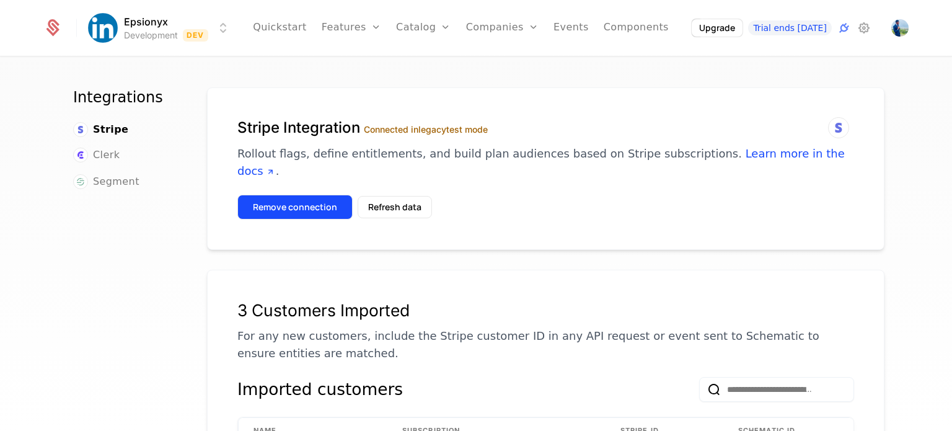
click at [310, 195] on button "Remove connection" at bounding box center [294, 207] width 115 height 25
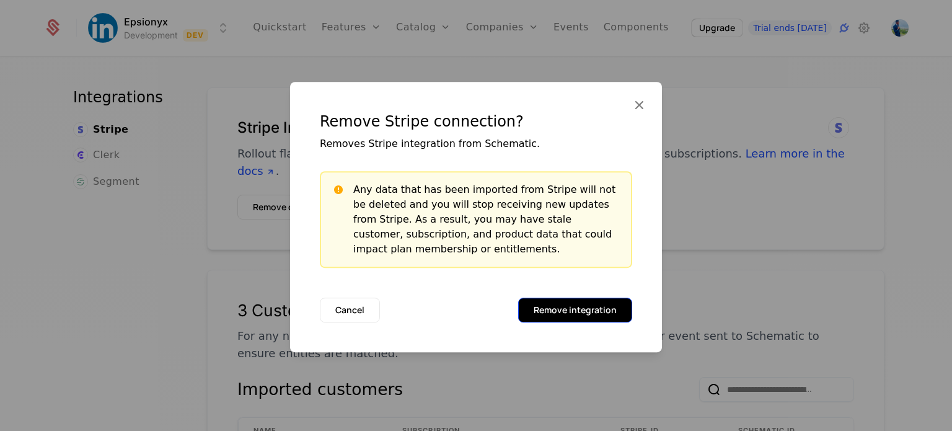
click at [568, 309] on button "Remove integration" at bounding box center [575, 310] width 114 height 25
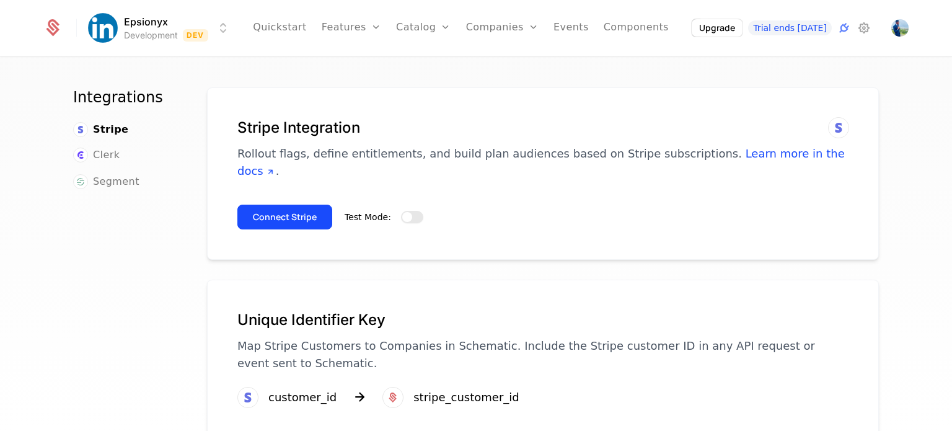
click at [402, 212] on span "button" at bounding box center [407, 217] width 10 height 10
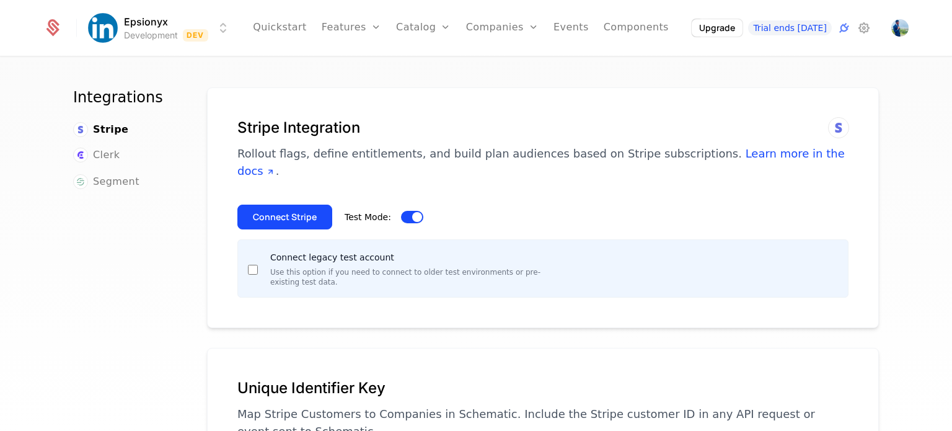
scroll to position [79, 0]
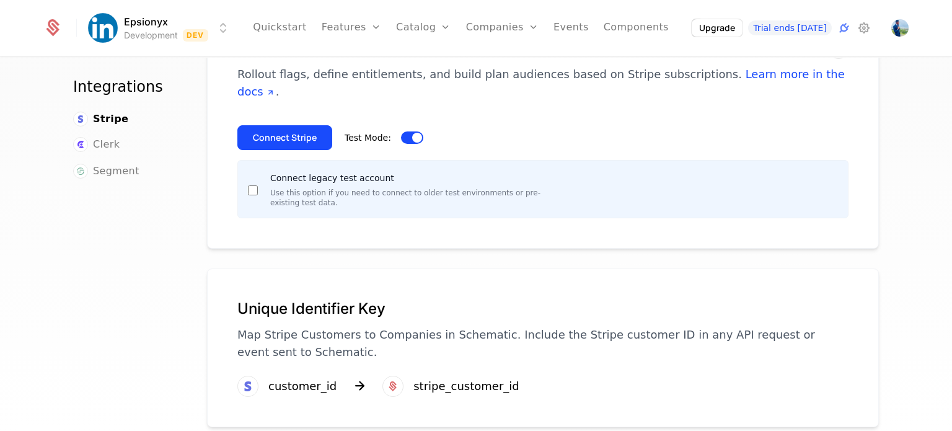
click at [311, 377] on div "customer_id" at bounding box center [302, 385] width 68 height 17
click at [430, 329] on p "Map Stripe Customers to Companies in Schematic. Include the Stripe customer ID …" at bounding box center [542, 343] width 611 height 35
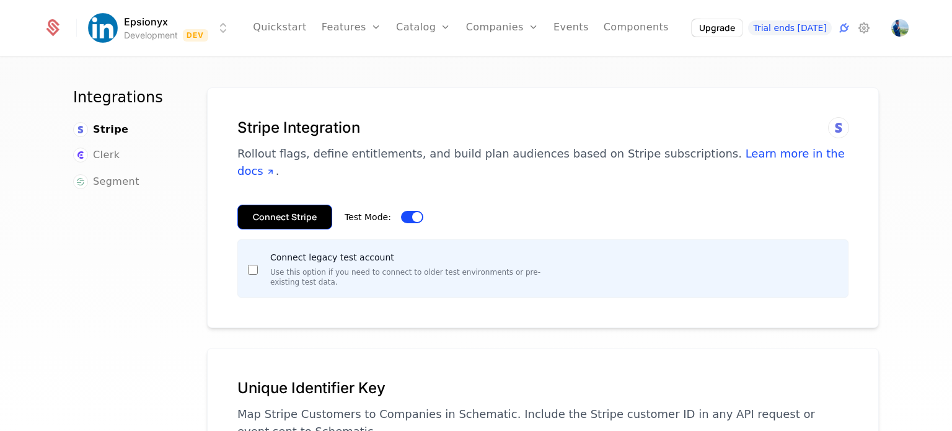
click at [295, 205] on button "Connect Stripe" at bounding box center [284, 217] width 95 height 25
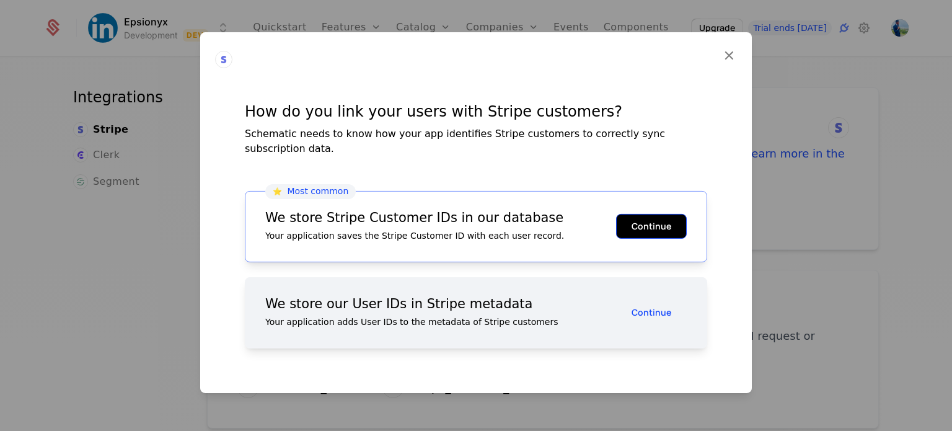
click at [655, 218] on button "Continue" at bounding box center [651, 226] width 71 height 25
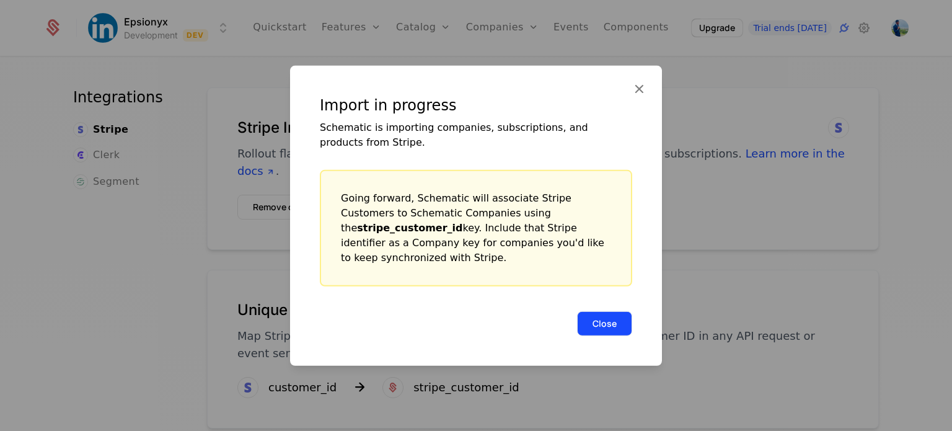
click at [596, 319] on button "Close" at bounding box center [604, 323] width 55 height 25
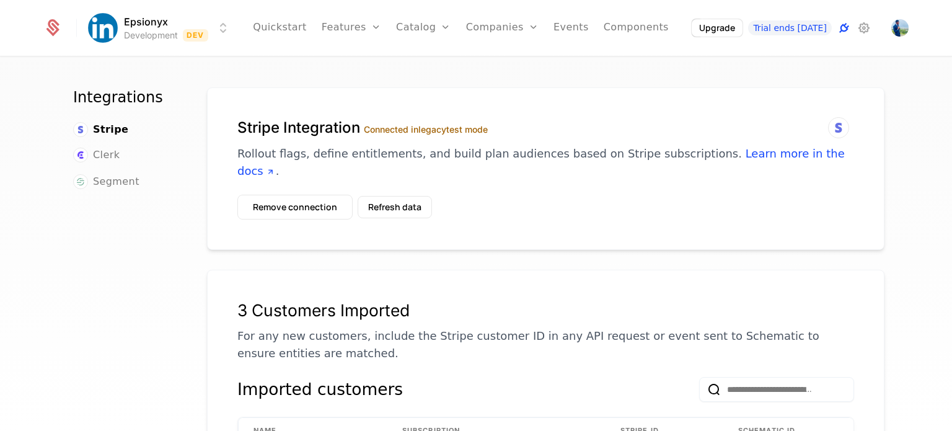
click at [845, 29] on icon at bounding box center [844, 27] width 15 height 15
click at [863, 33] on icon at bounding box center [864, 27] width 15 height 15
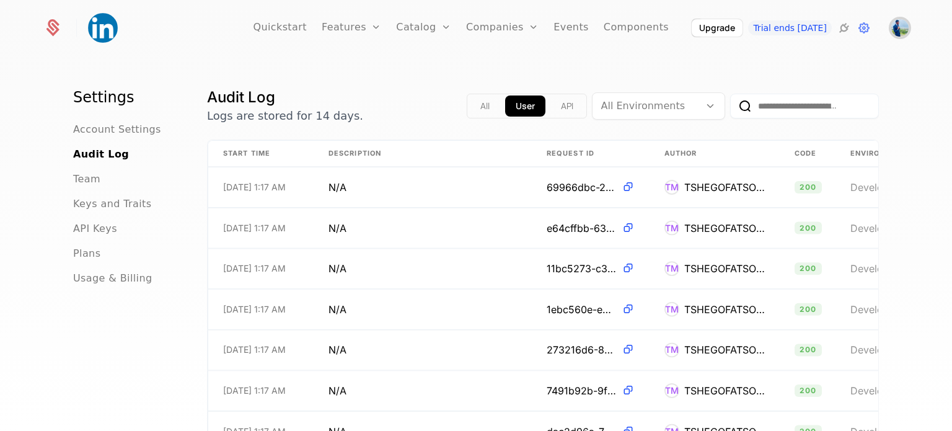
click at [897, 27] on img "Open user button" at bounding box center [899, 27] width 17 height 17
click at [608, 72] on div "Settings Account Settings Audit Log Team Keys and Traits API Keys Plans Usage &…" at bounding box center [476, 248] width 952 height 381
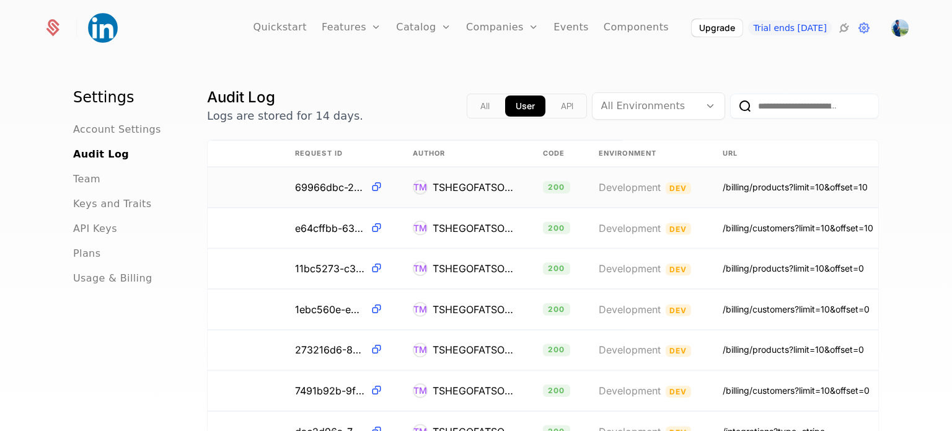
scroll to position [0, 276]
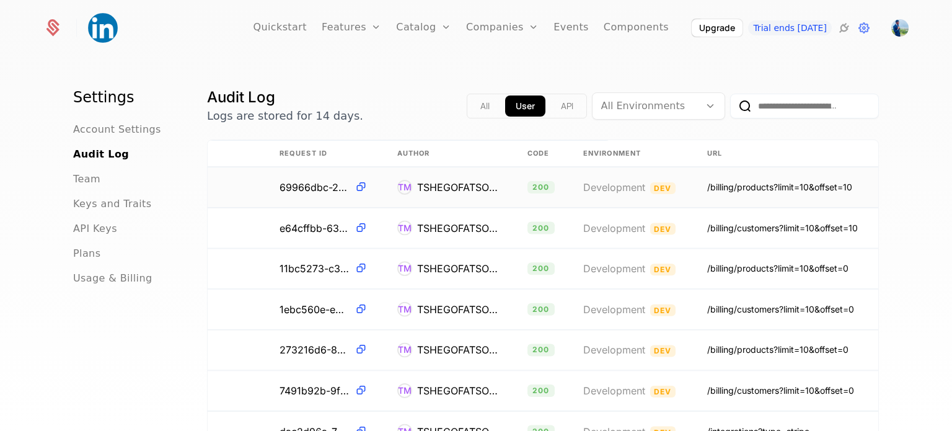
click at [568, 189] on td "Development Dev" at bounding box center [630, 187] width 124 height 40
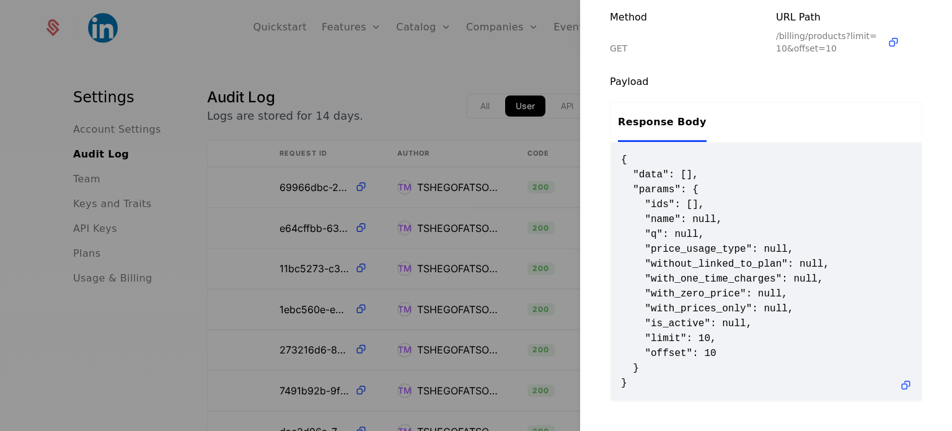
scroll to position [0, 0]
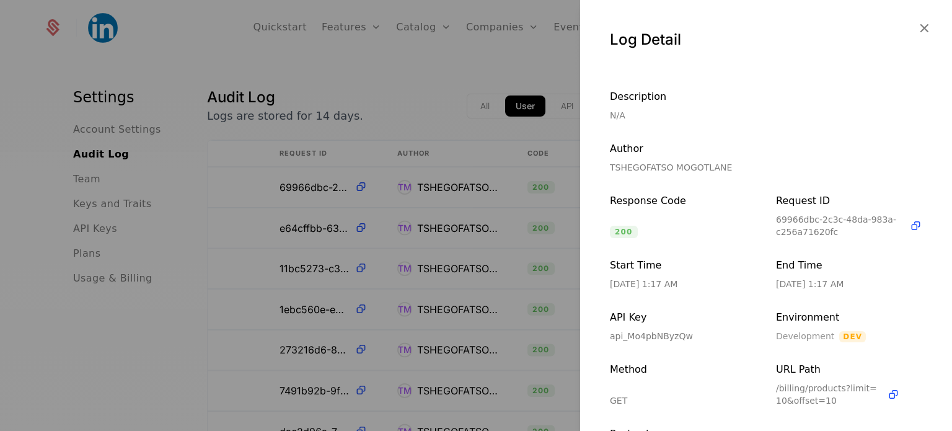
click at [412, 91] on div at bounding box center [476, 215] width 952 height 431
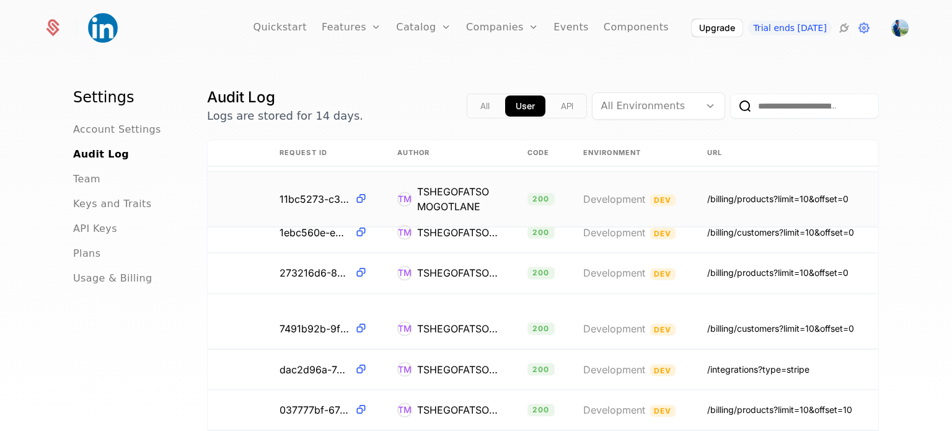
scroll to position [77, 0]
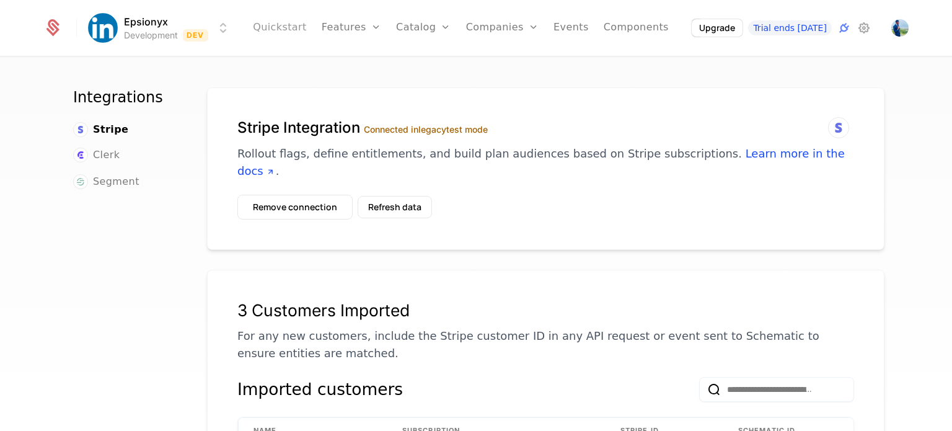
click at [285, 22] on link "Quickstart" at bounding box center [280, 28] width 54 height 56
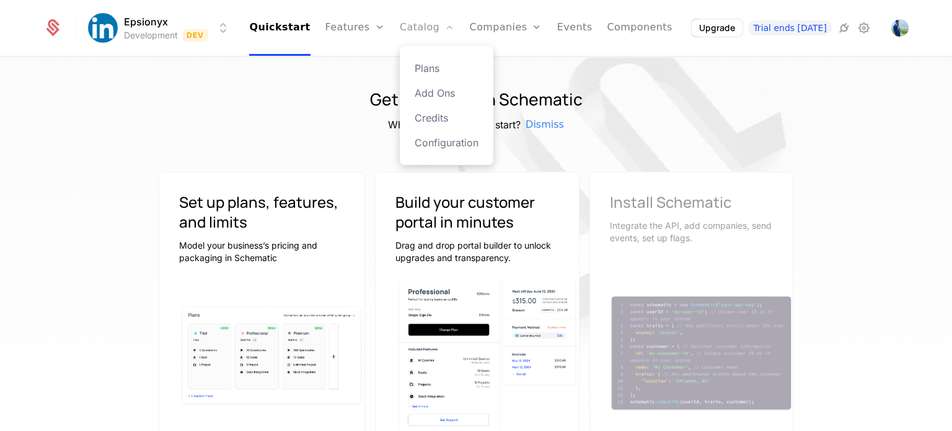
click at [422, 29] on link "Catalog" at bounding box center [427, 28] width 55 height 56
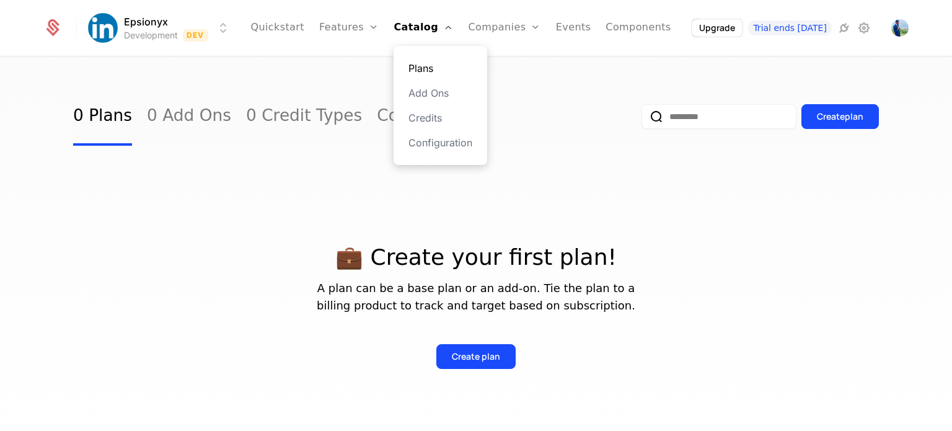
click at [435, 66] on link "Plans" at bounding box center [440, 68] width 64 height 15
click at [847, 27] on icon at bounding box center [844, 27] width 15 height 15
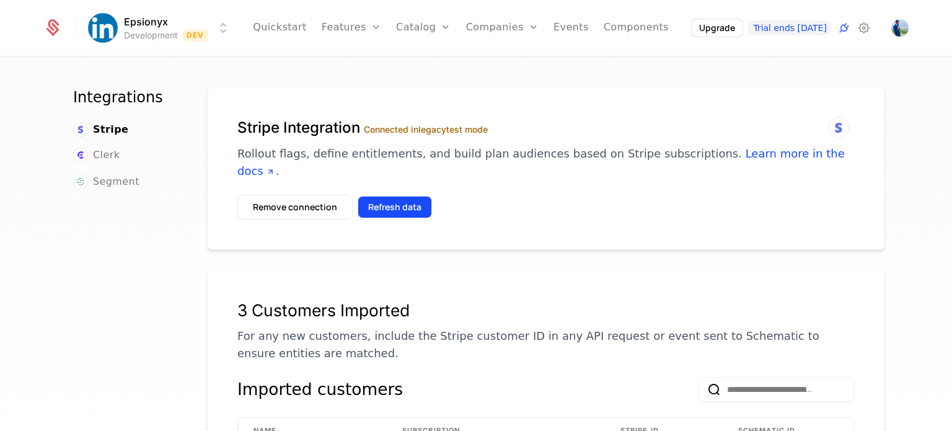
click at [394, 196] on button "Refresh data" at bounding box center [395, 207] width 74 height 22
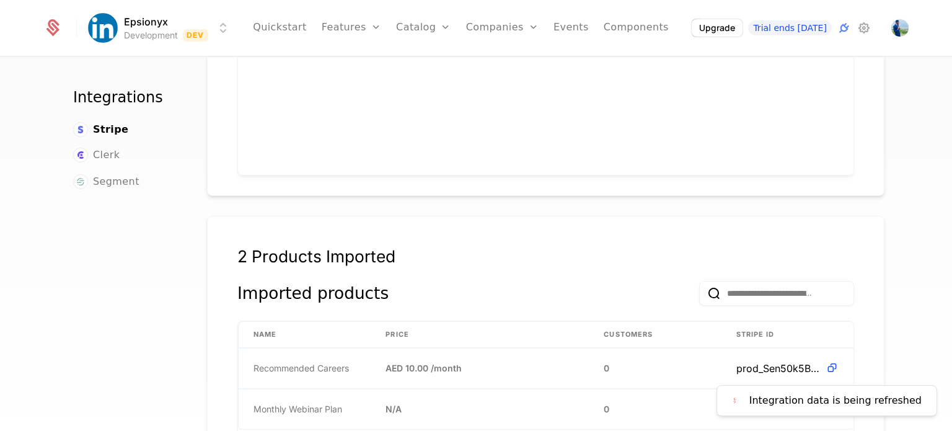
scroll to position [614, 0]
click at [695, 257] on div "2 Products Imported" at bounding box center [545, 264] width 617 height 35
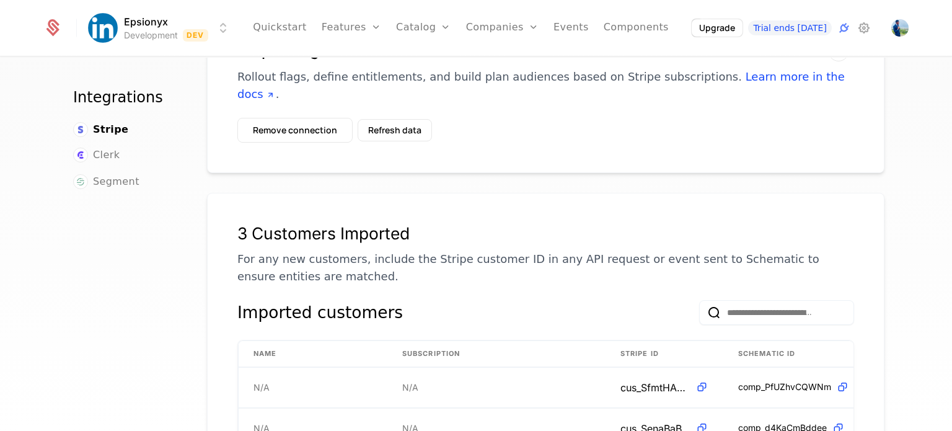
scroll to position [0, 0]
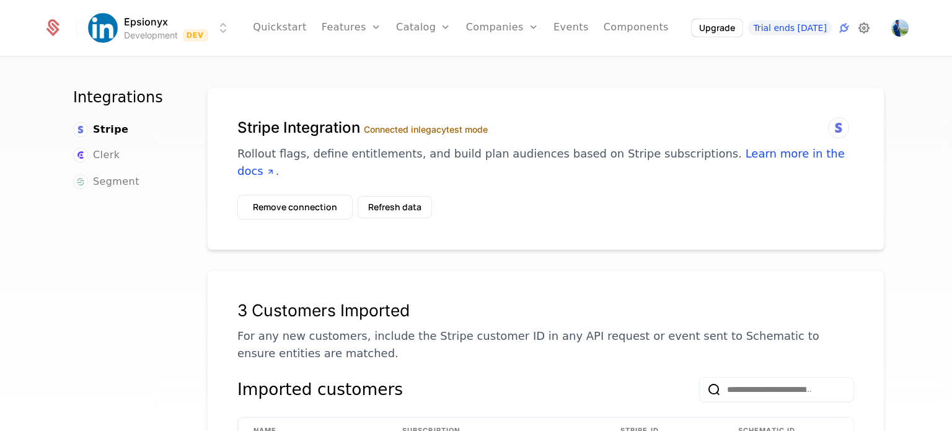
click at [860, 27] on icon at bounding box center [864, 27] width 15 height 15
click at [309, 195] on button "Remove connection" at bounding box center [294, 207] width 115 height 25
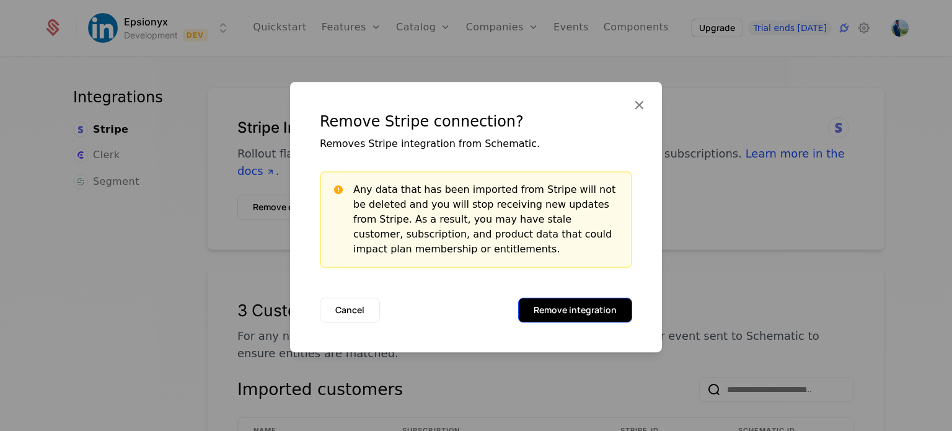
click at [569, 319] on button "Remove integration" at bounding box center [575, 310] width 114 height 25
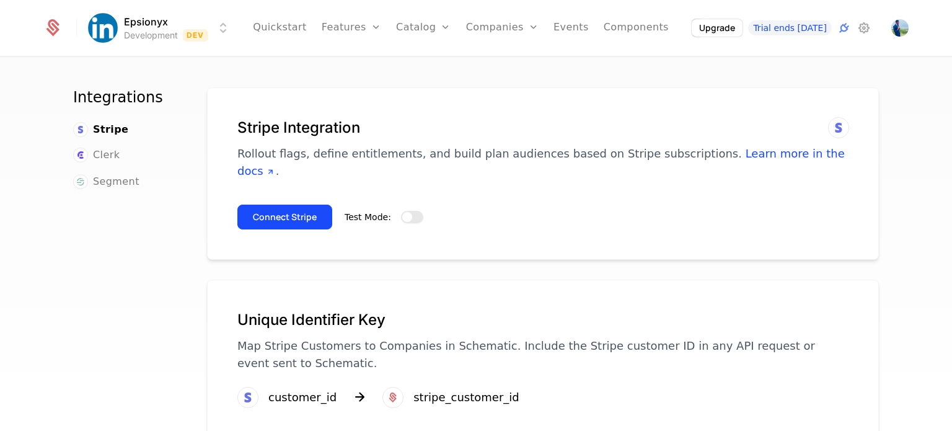
click at [402, 212] on span "button" at bounding box center [407, 217] width 10 height 10
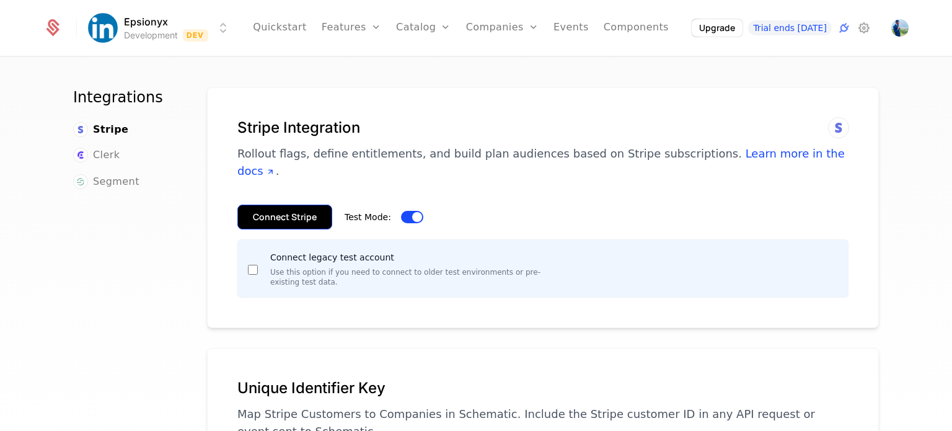
click at [270, 205] on button "Connect Stripe" at bounding box center [284, 217] width 95 height 25
click at [300, 205] on button "Connect Stripe" at bounding box center [284, 217] width 95 height 25
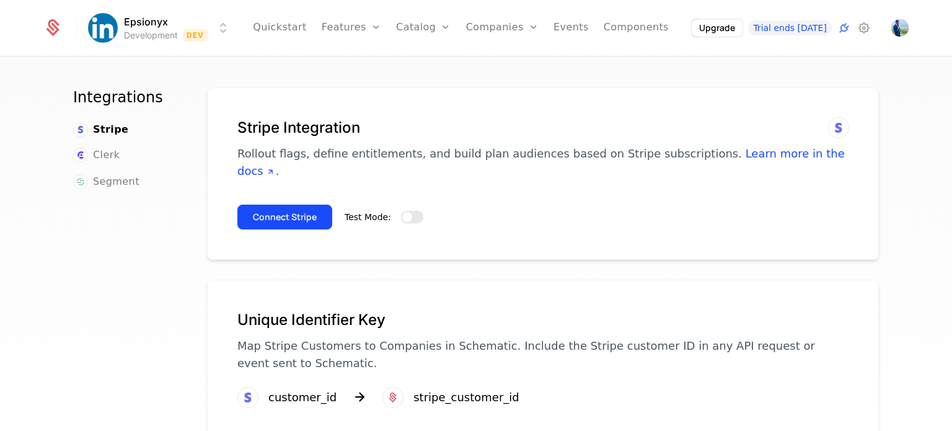
click at [405, 211] on button "Test Mode:" at bounding box center [412, 217] width 22 height 12
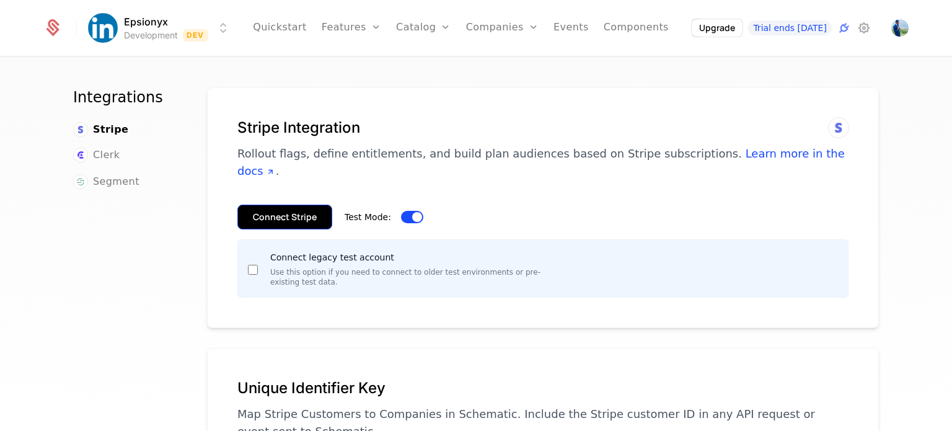
click at [275, 205] on button "Connect Stripe" at bounding box center [284, 217] width 95 height 25
click at [870, 26] on icon at bounding box center [864, 27] width 15 height 15
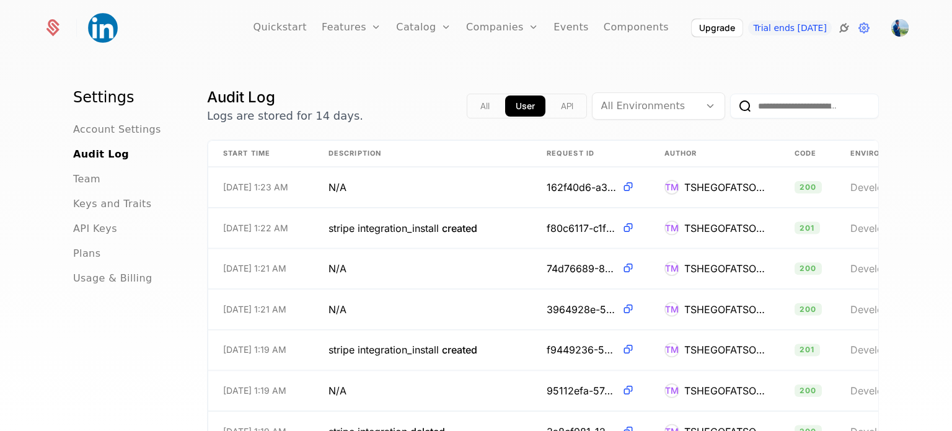
click at [845, 26] on icon at bounding box center [844, 27] width 15 height 15
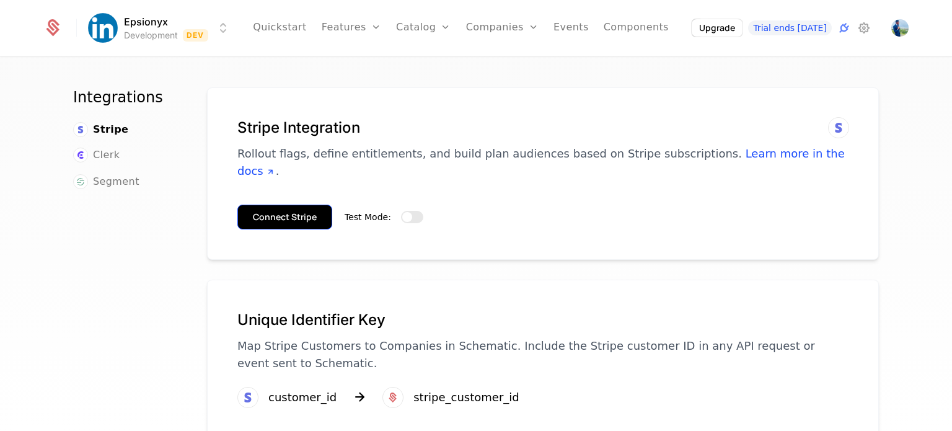
click at [315, 205] on button "Connect Stripe" at bounding box center [284, 217] width 95 height 25
click at [404, 211] on button "Test Mode:" at bounding box center [412, 217] width 22 height 12
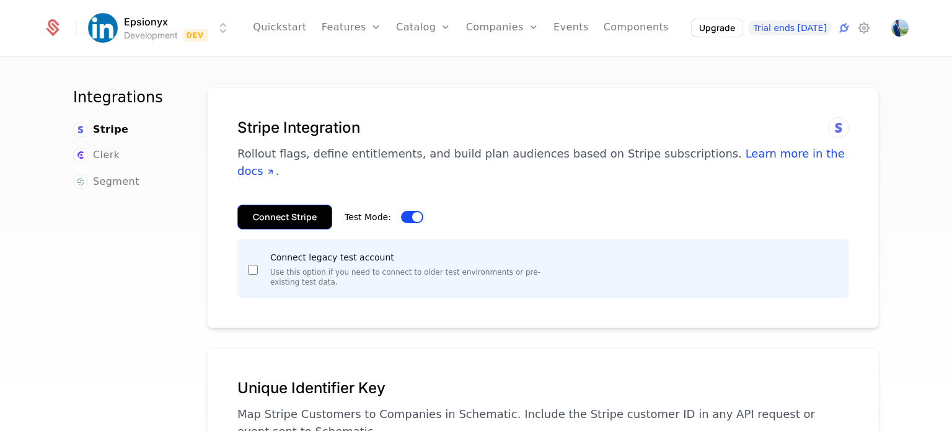
click at [280, 205] on button "Connect Stripe" at bounding box center [284, 217] width 95 height 25
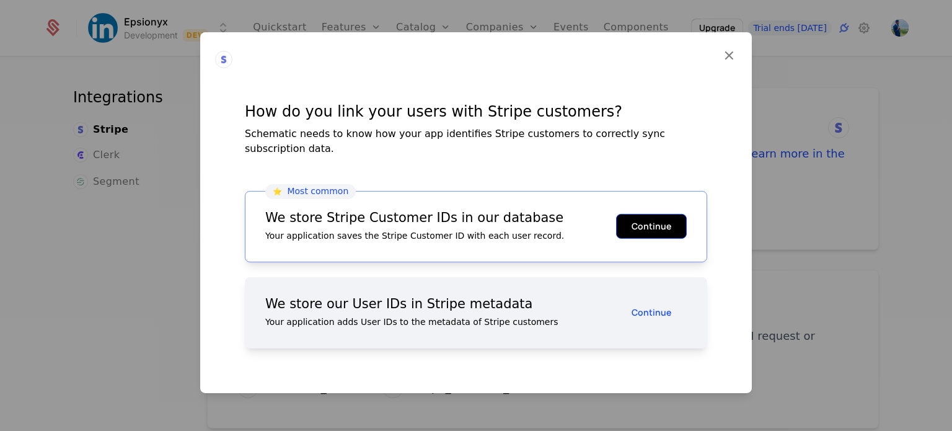
click at [643, 221] on button "Continue" at bounding box center [651, 226] width 71 height 25
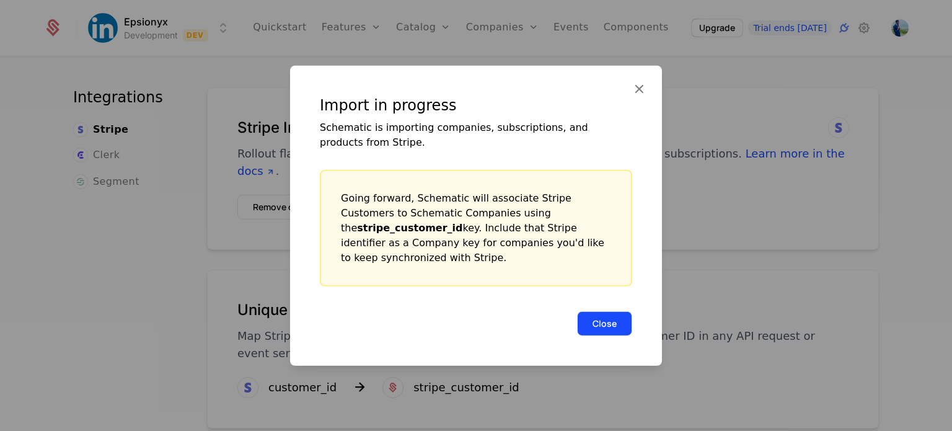
click at [595, 320] on button "Close" at bounding box center [604, 323] width 55 height 25
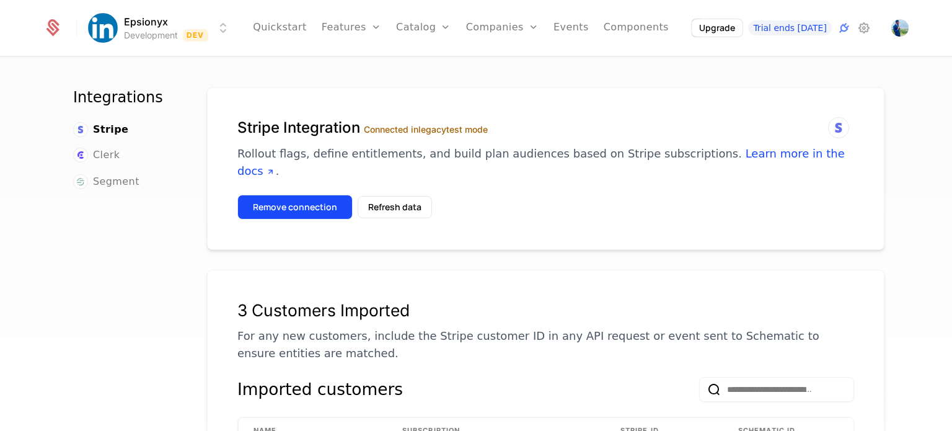
click at [327, 195] on button "Remove connection" at bounding box center [294, 207] width 115 height 25
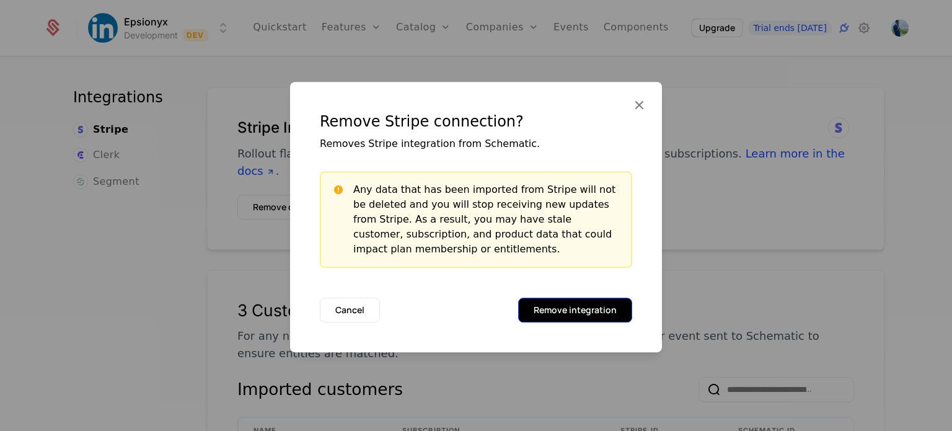
click at [598, 307] on button "Remove integration" at bounding box center [575, 310] width 114 height 25
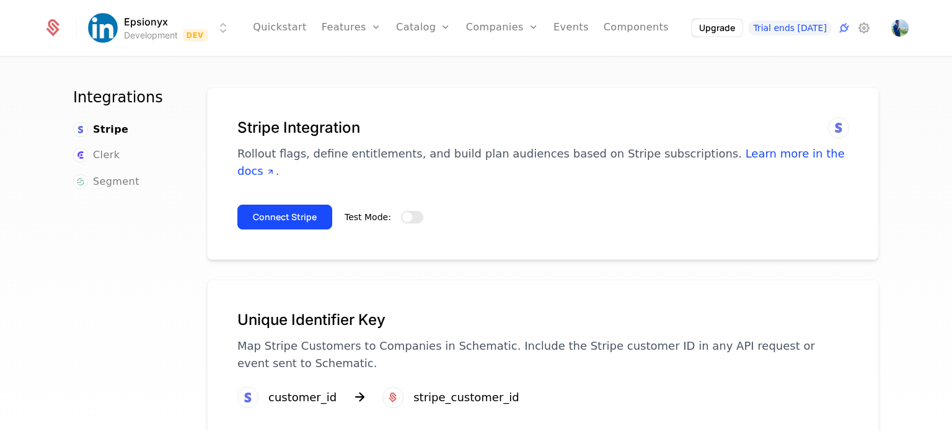
click at [402, 212] on span "button" at bounding box center [407, 217] width 10 height 10
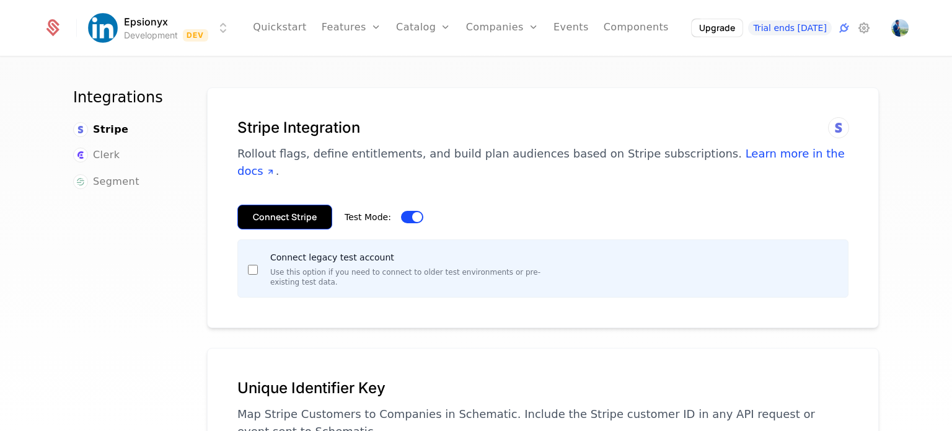
click at [244, 205] on button "Connect Stripe" at bounding box center [284, 217] width 95 height 25
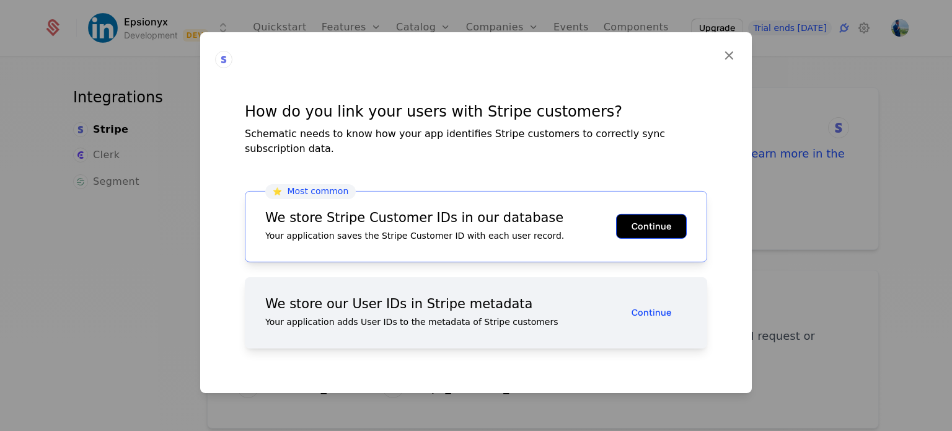
click at [650, 219] on button "Continue" at bounding box center [651, 226] width 71 height 25
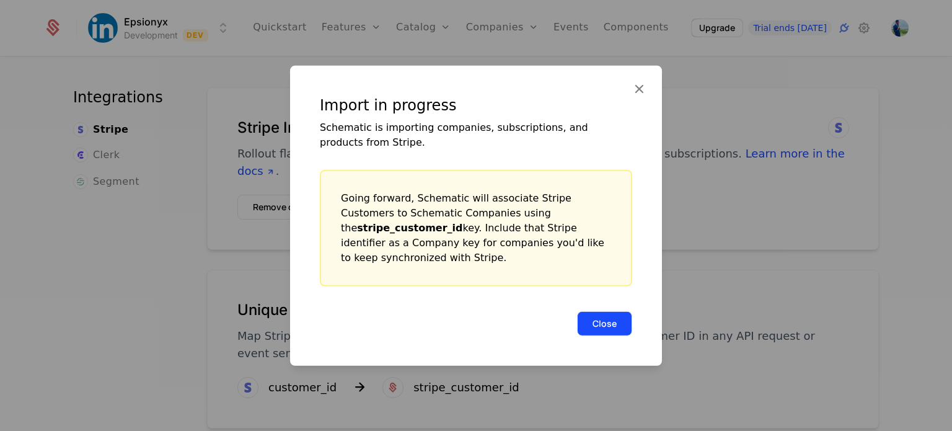
click at [598, 319] on button "Close" at bounding box center [604, 323] width 55 height 25
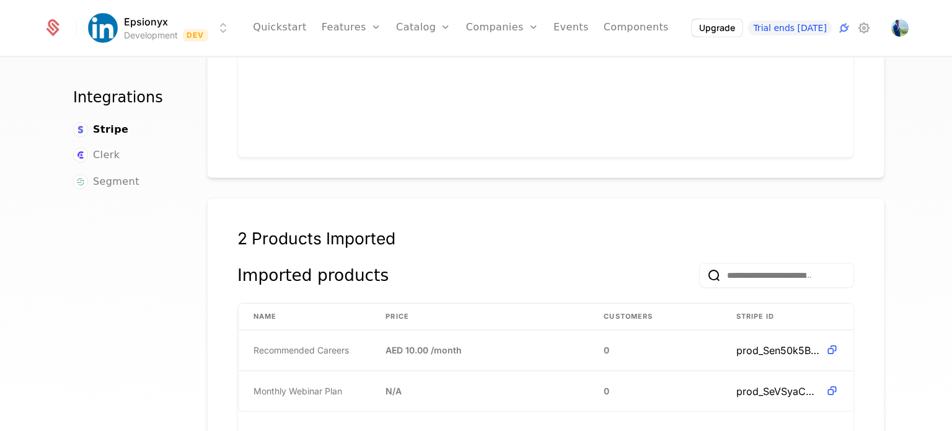
scroll to position [632, 0]
click at [431, 310] on th "Price" at bounding box center [480, 317] width 218 height 26
click at [412, 344] on span "AED 10.00 / month" at bounding box center [424, 350] width 76 height 12
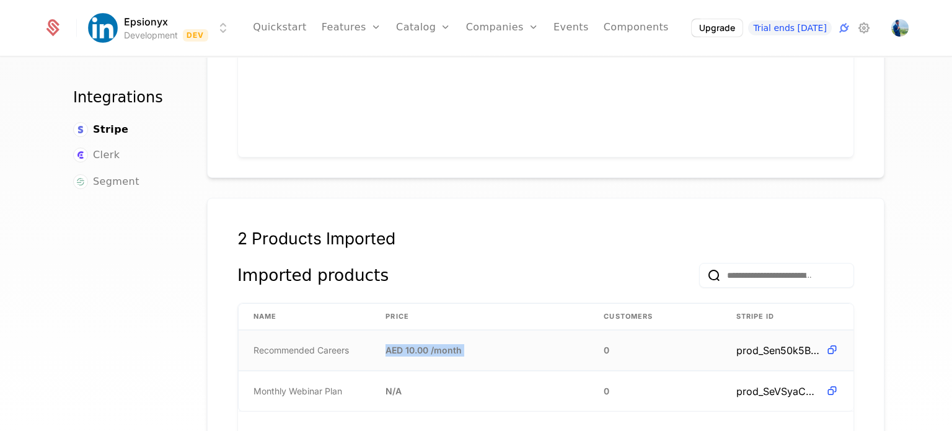
click at [412, 344] on span "AED 10.00 / month" at bounding box center [424, 350] width 76 height 12
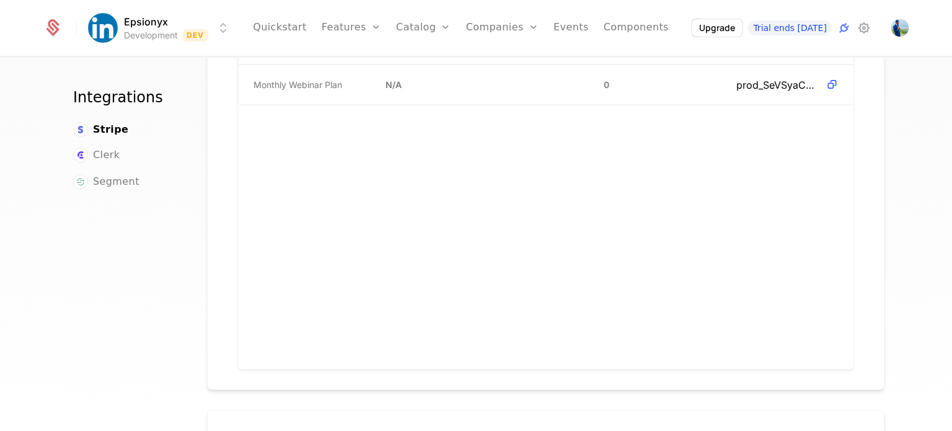
scroll to position [1078, 0]
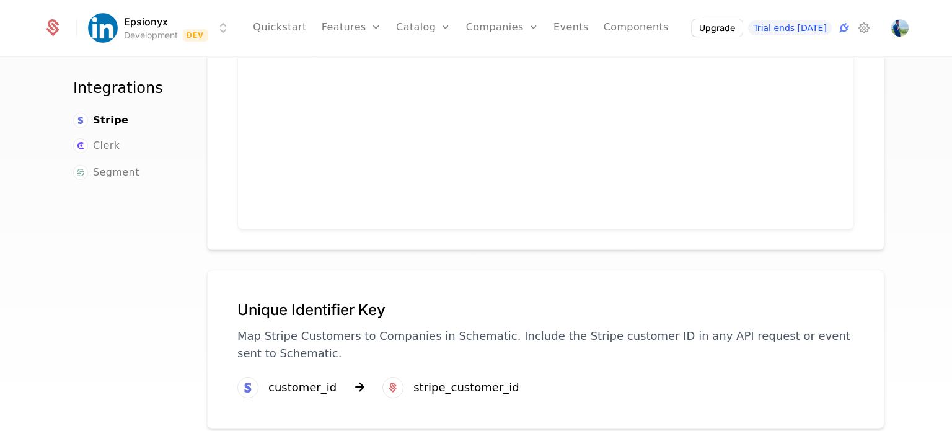
click at [413, 379] on div "stripe_customer_id" at bounding box center [466, 387] width 106 height 17
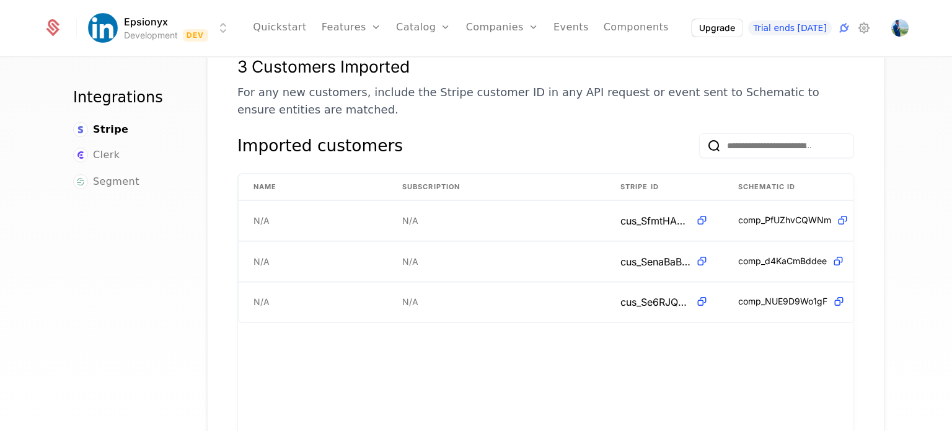
scroll to position [243, 0]
click at [865, 29] on icon at bounding box center [864, 27] width 15 height 15
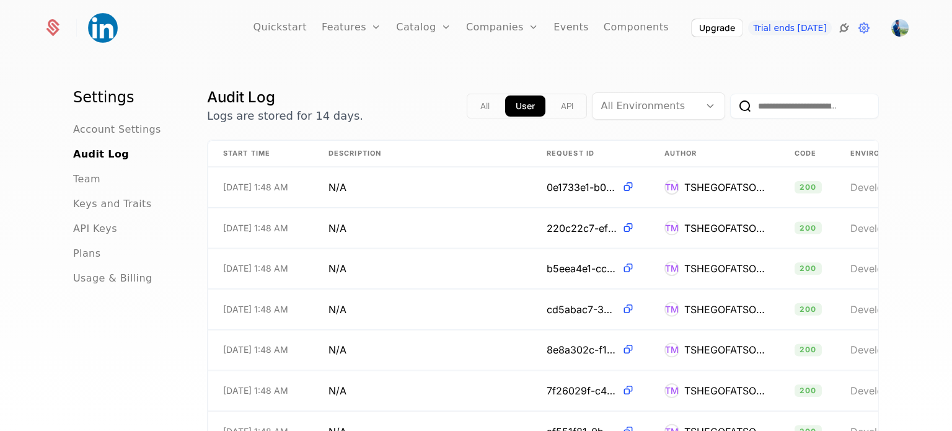
click at [845, 27] on icon at bounding box center [844, 27] width 15 height 15
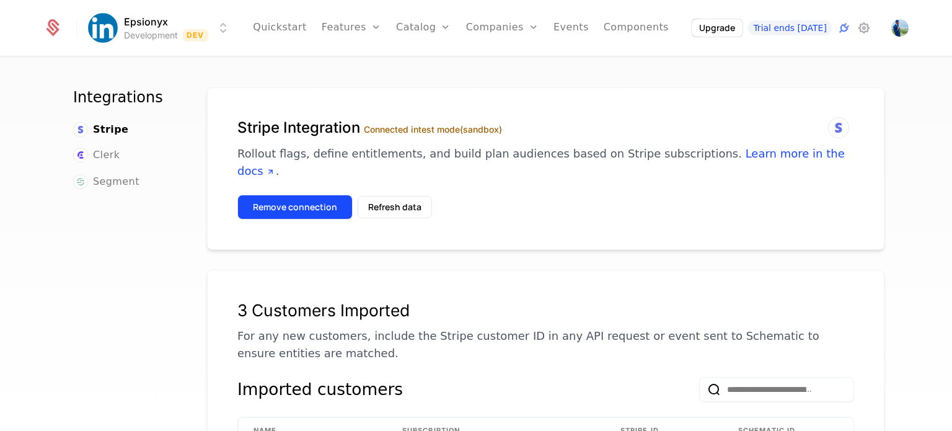
click at [300, 195] on button "Remove connection" at bounding box center [294, 207] width 115 height 25
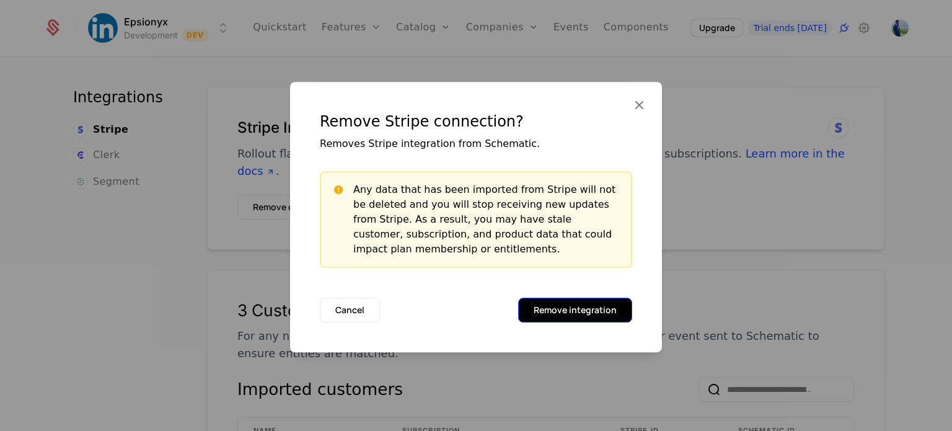
click at [558, 311] on button "Remove integration" at bounding box center [575, 310] width 114 height 25
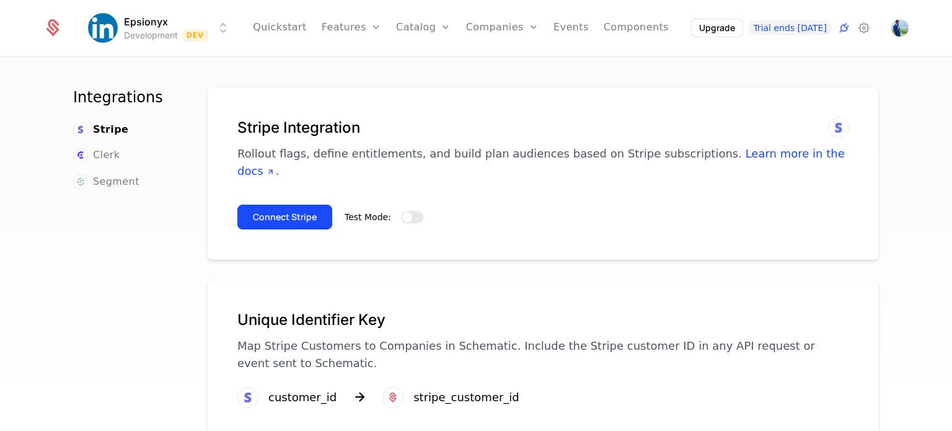
click at [402, 211] on button "Test Mode:" at bounding box center [412, 217] width 22 height 12
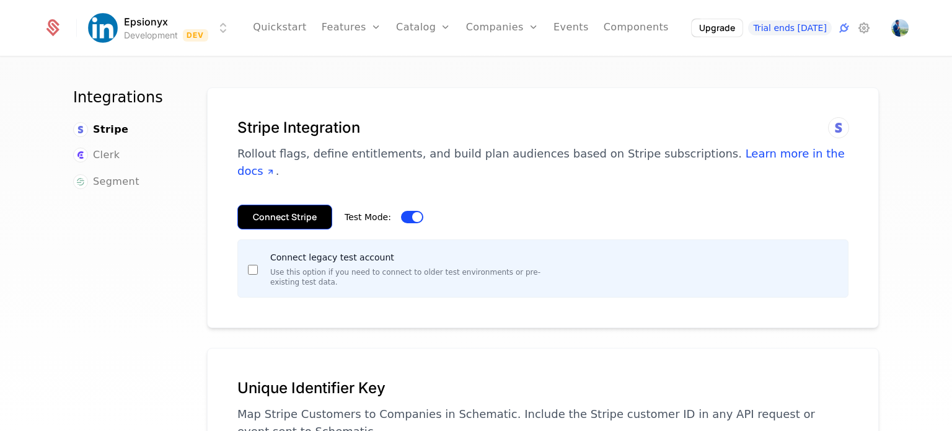
click at [309, 205] on button "Connect Stripe" at bounding box center [284, 217] width 95 height 25
